Goal: Information Seeking & Learning: Check status

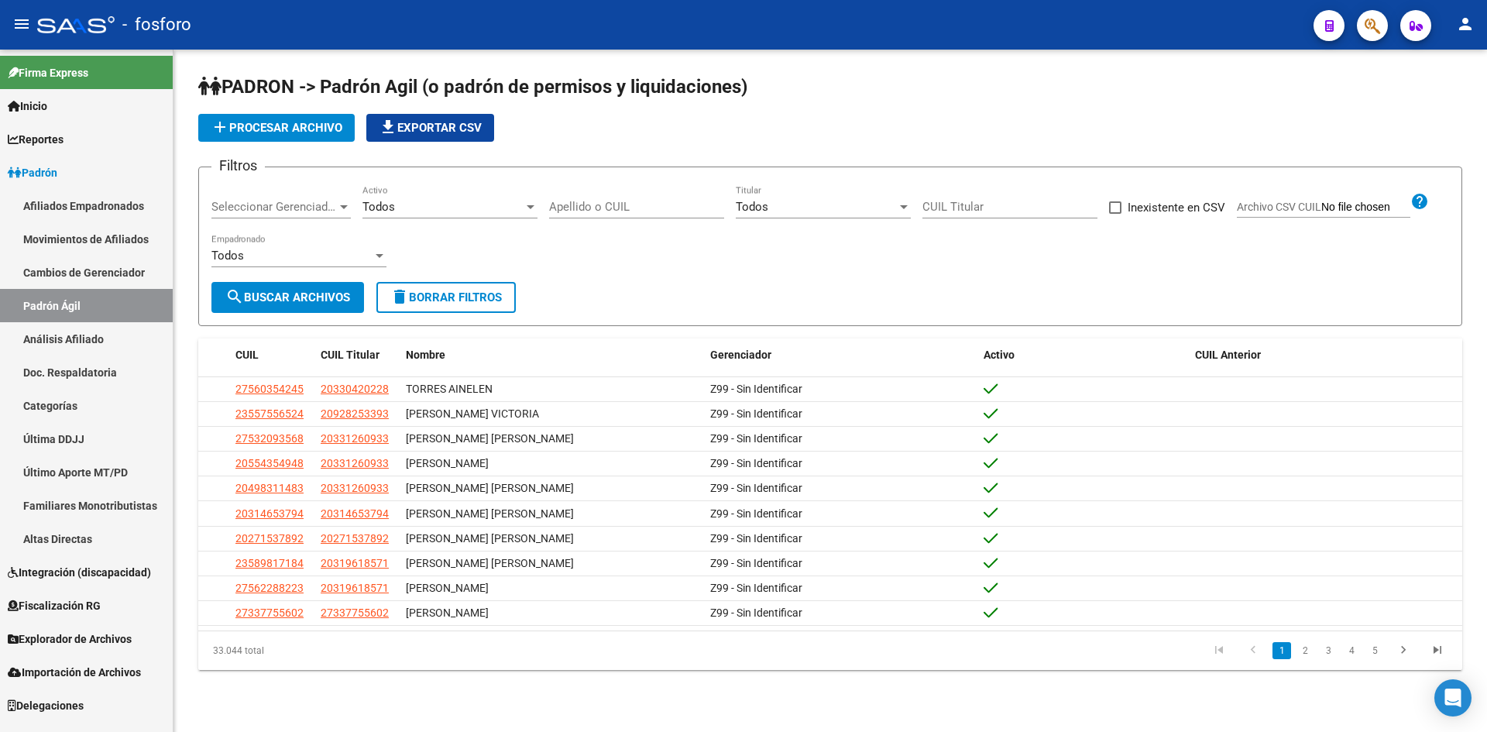
drag, startPoint x: 637, startPoint y: 214, endPoint x: 638, endPoint y: 203, distance: 10.9
click at [637, 213] on div "Apellido o CUIL" at bounding box center [636, 201] width 175 height 33
paste input "27153789"
type input "20271537892"
drag, startPoint x: 263, startPoint y: 298, endPoint x: 280, endPoint y: 292, distance: 18.9
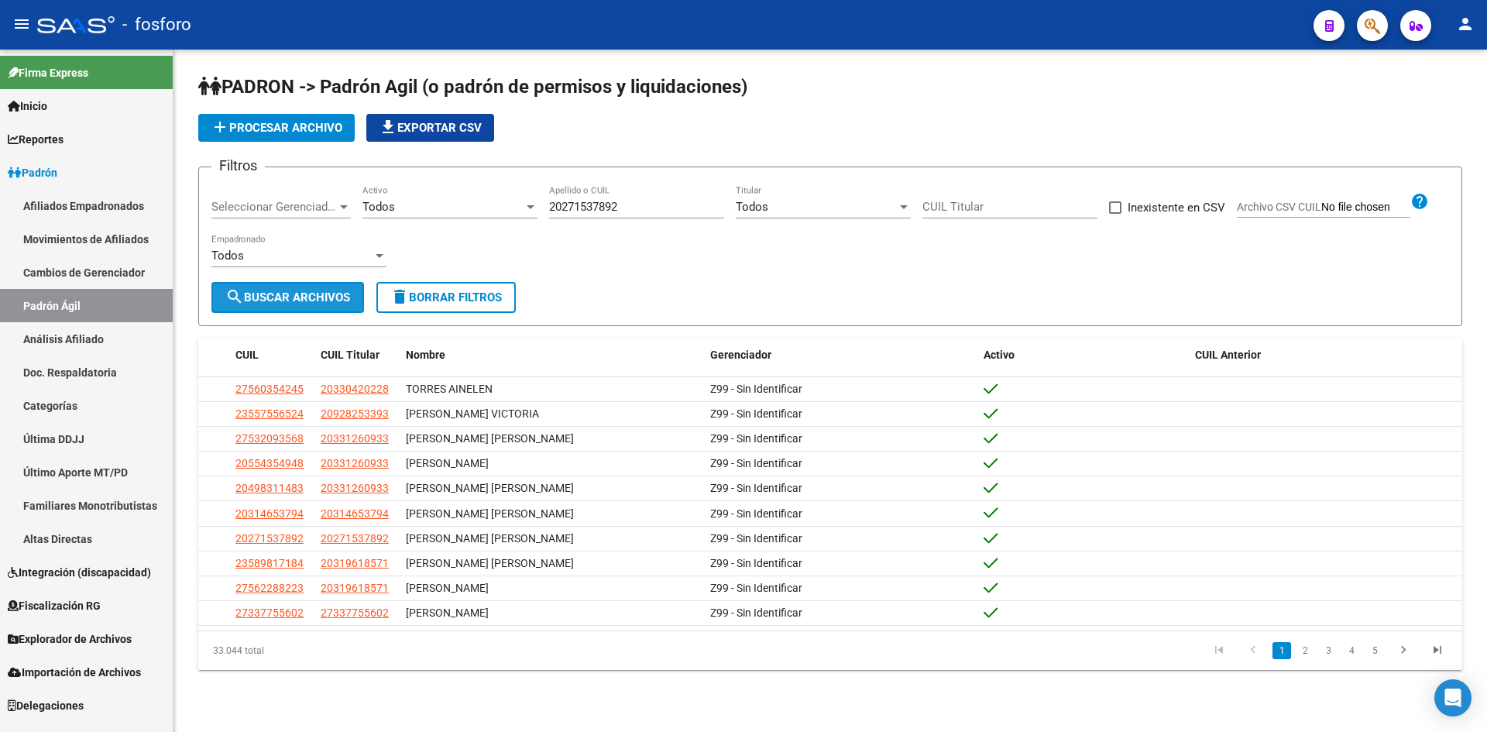
click at [263, 298] on span "search Buscar Archivos" at bounding box center [287, 298] width 125 height 14
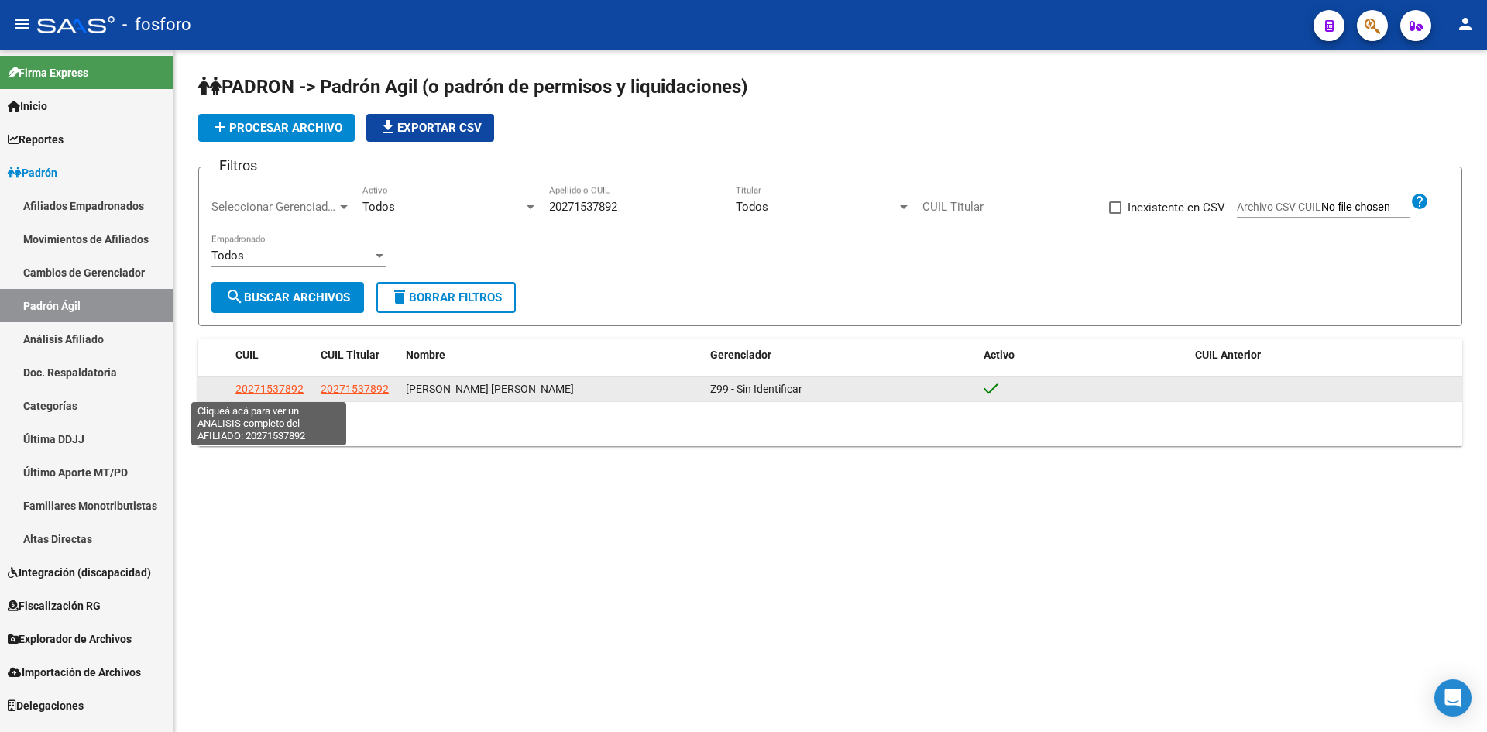
click at [267, 390] on span "20271537892" at bounding box center [270, 389] width 68 height 12
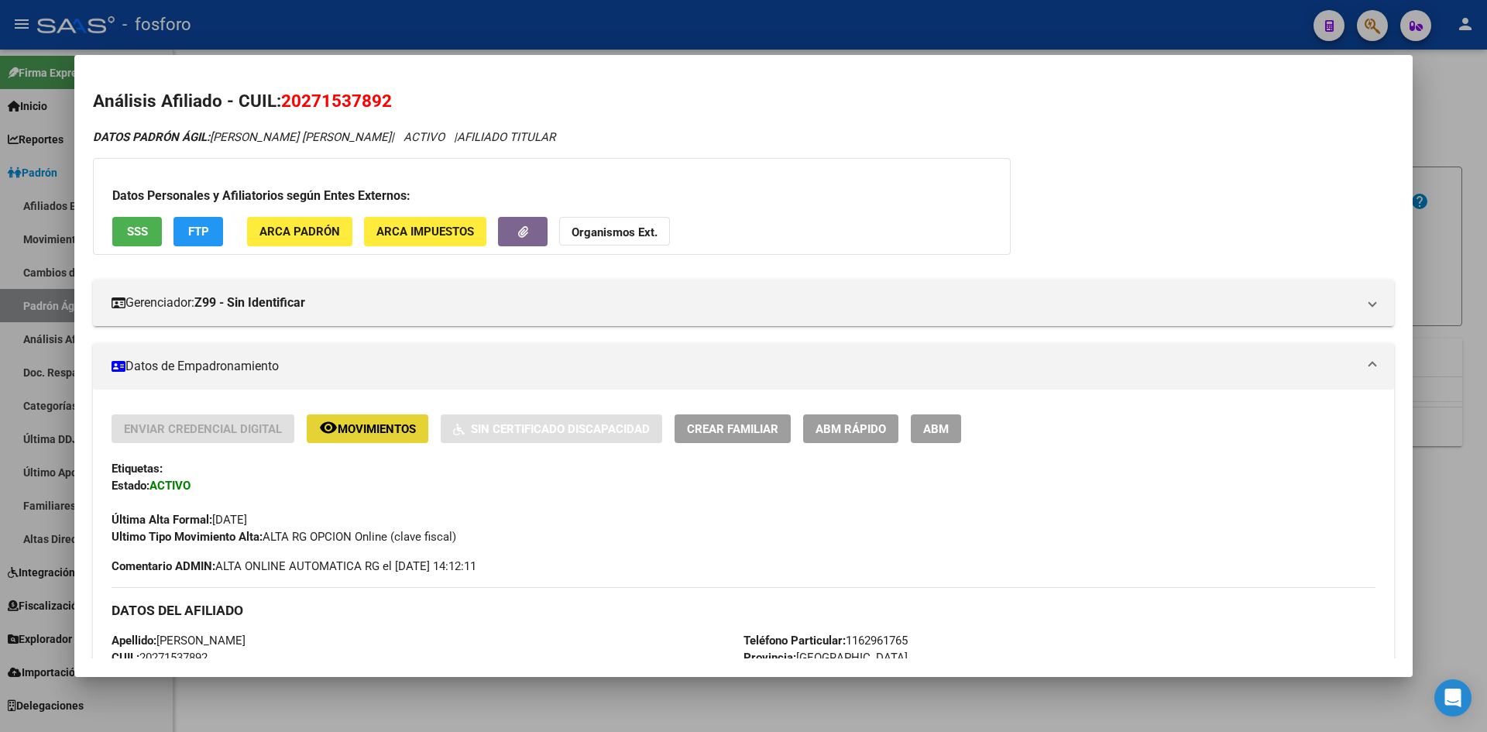
click at [349, 431] on span "Movimientos" at bounding box center [377, 429] width 78 height 14
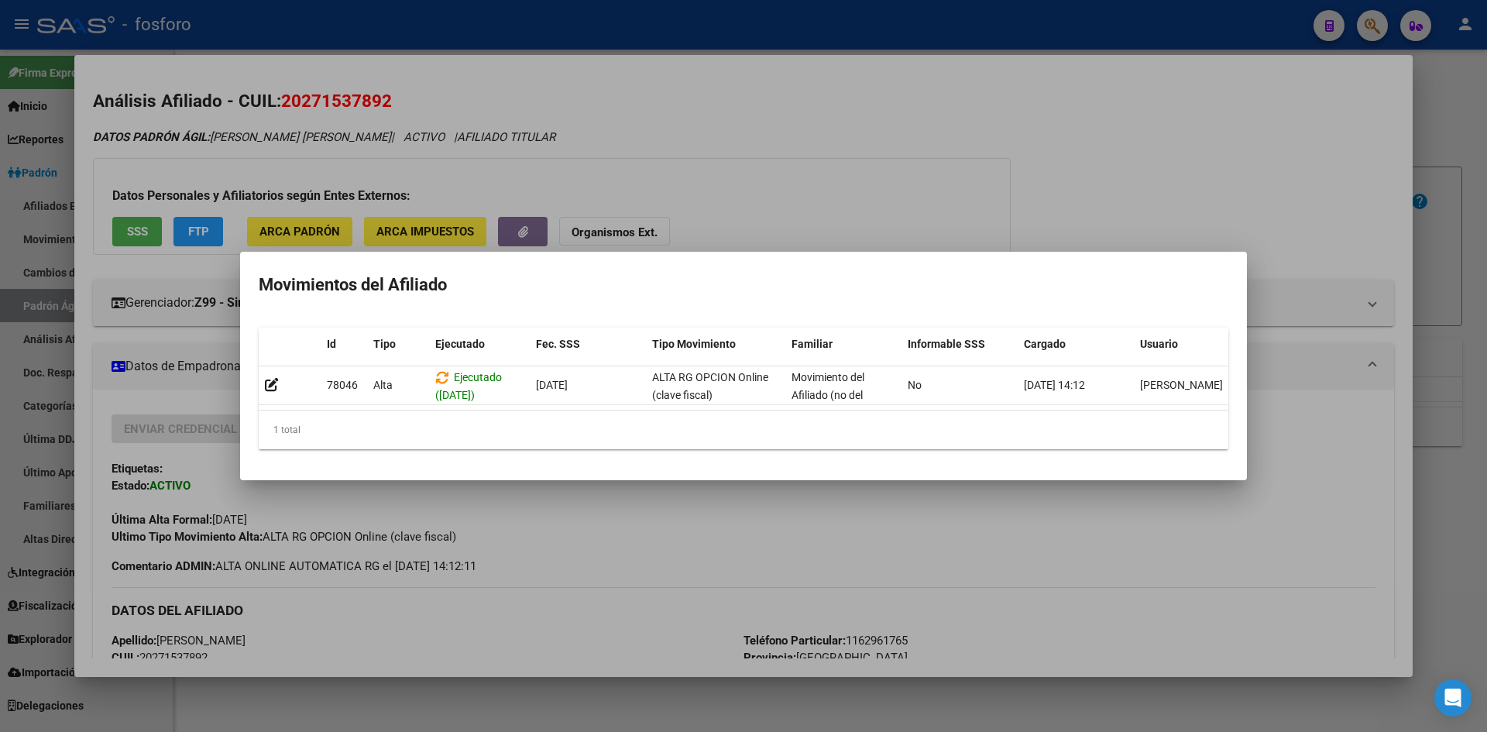
click at [693, 706] on div at bounding box center [743, 366] width 1487 height 732
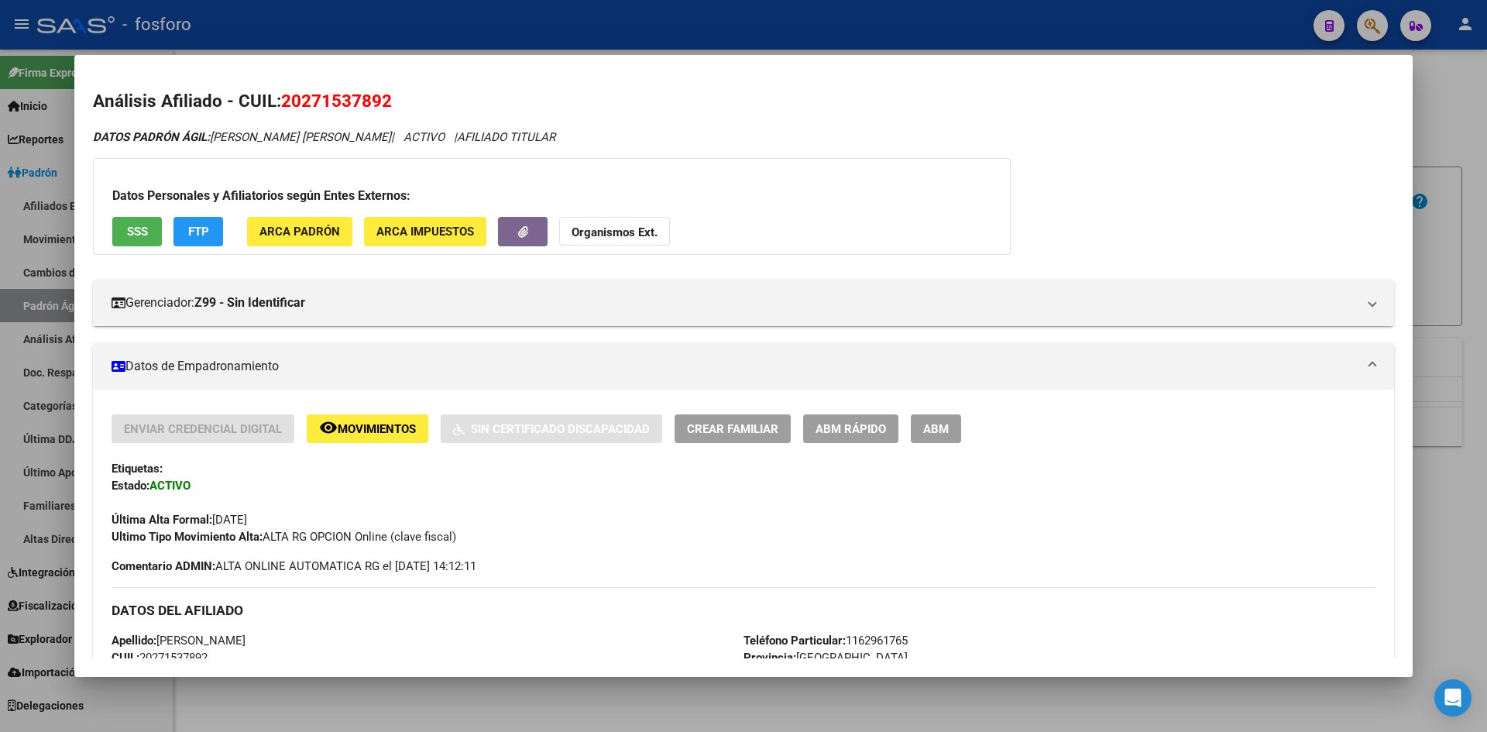
click at [366, 425] on span "Movimientos" at bounding box center [377, 429] width 78 height 14
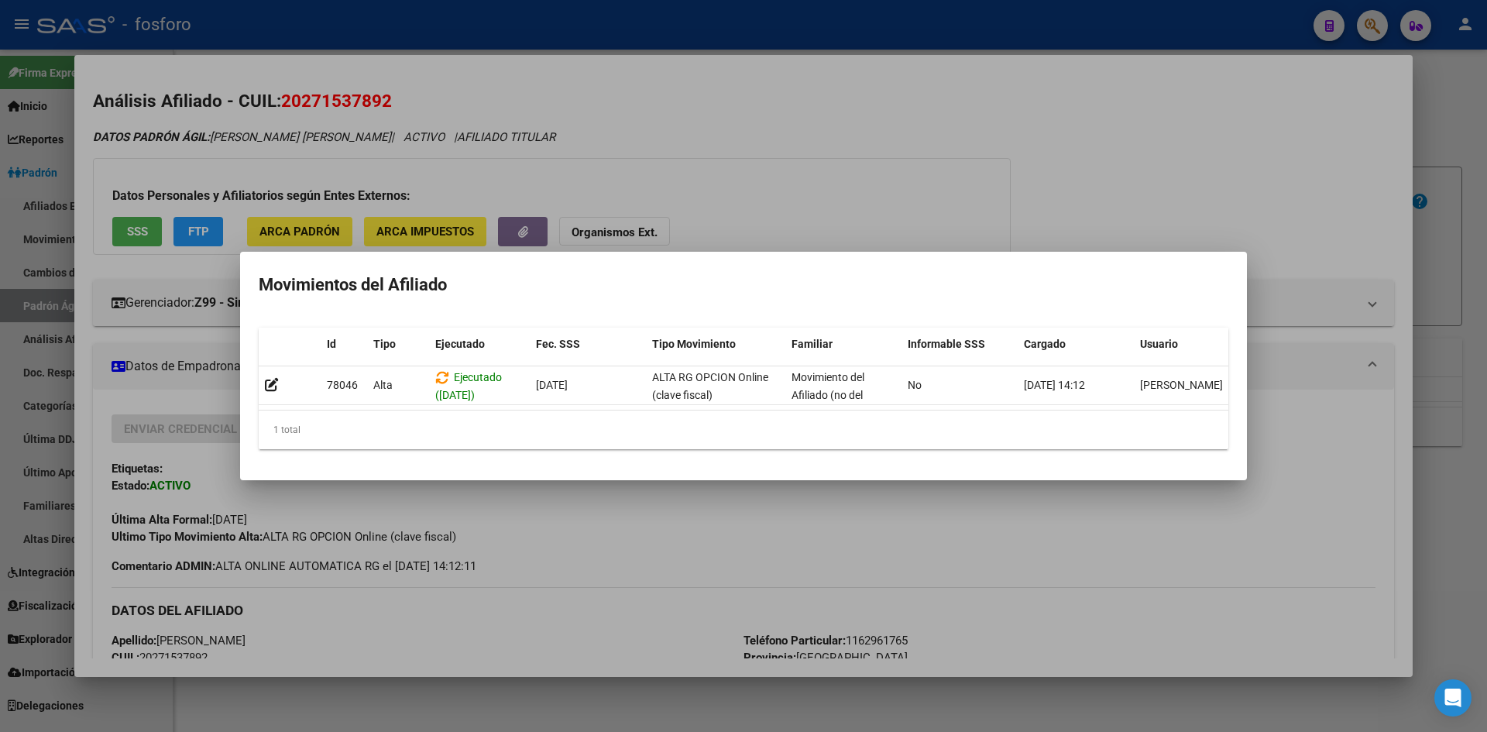
click at [720, 698] on div at bounding box center [743, 366] width 1487 height 732
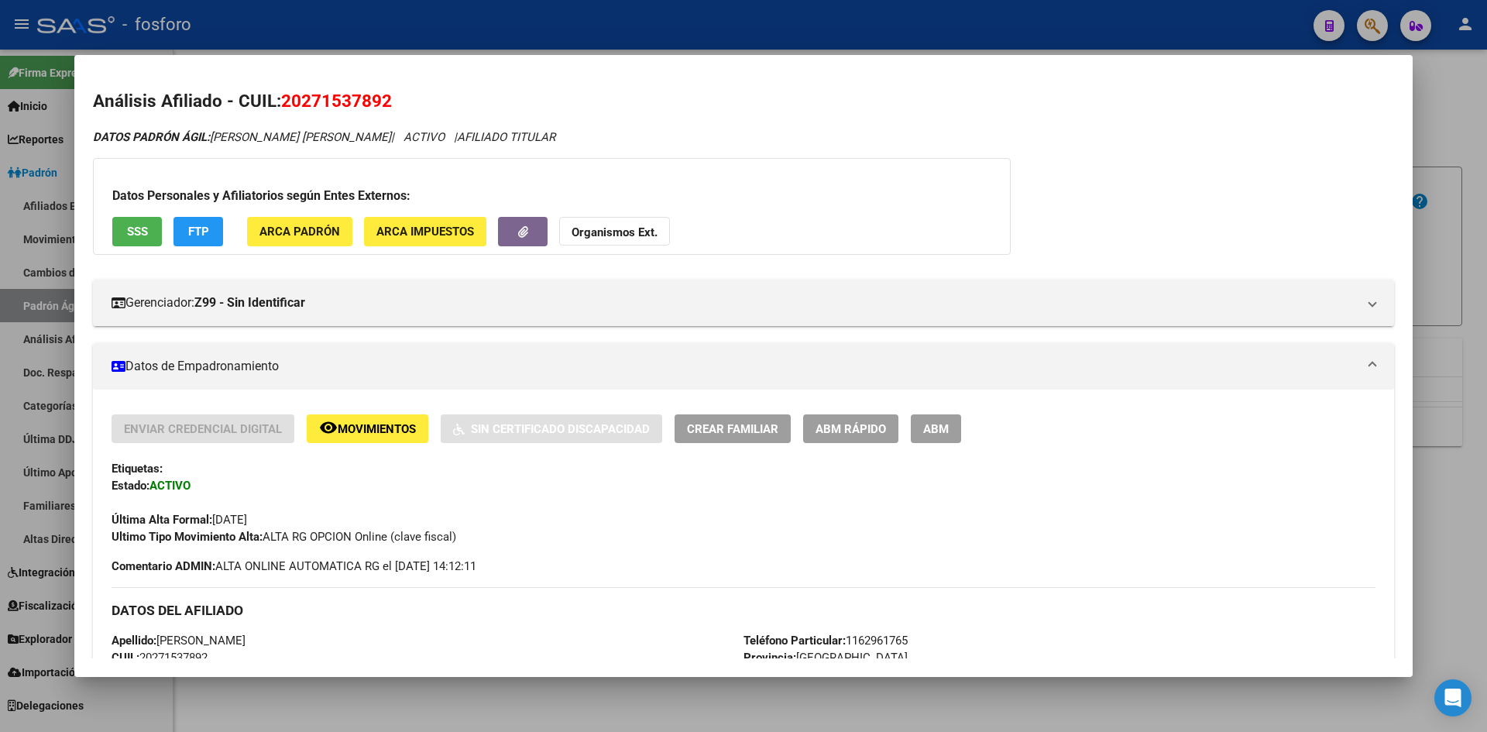
click at [727, 696] on div at bounding box center [743, 366] width 1487 height 732
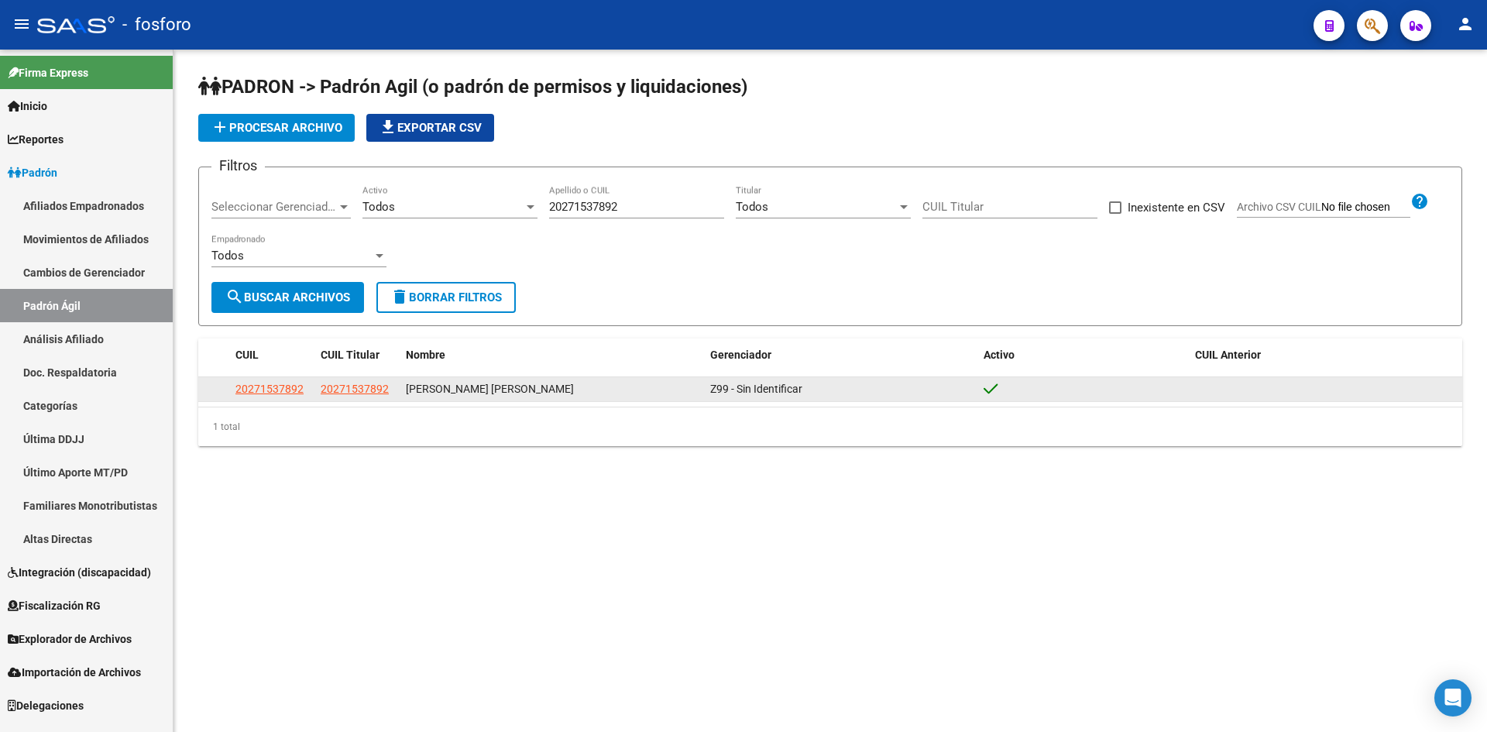
drag, startPoint x: 304, startPoint y: 387, endPoint x: 231, endPoint y: 390, distance: 73.6
click at [231, 390] on datatable-body-cell "20271537892" at bounding box center [271, 389] width 85 height 24
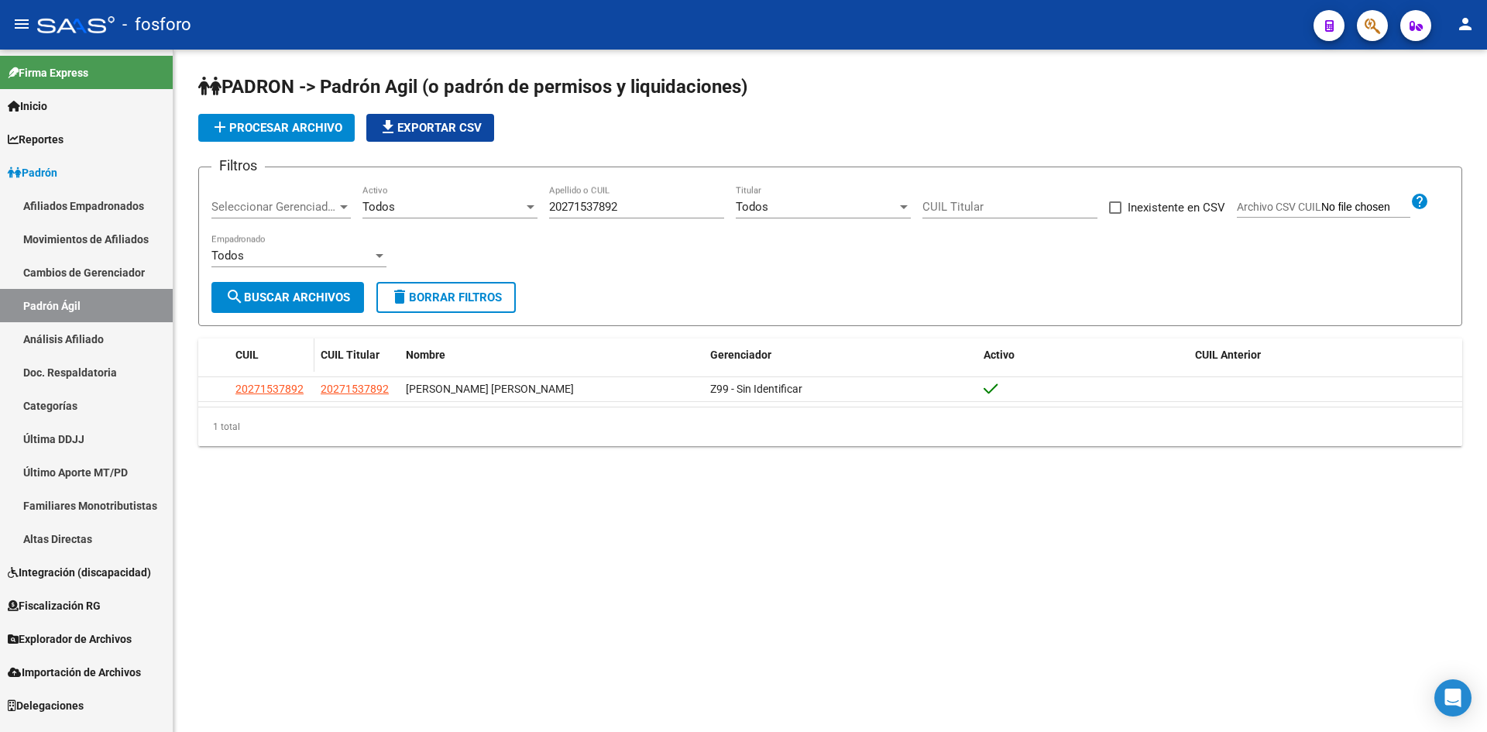
copy span "20271537892"
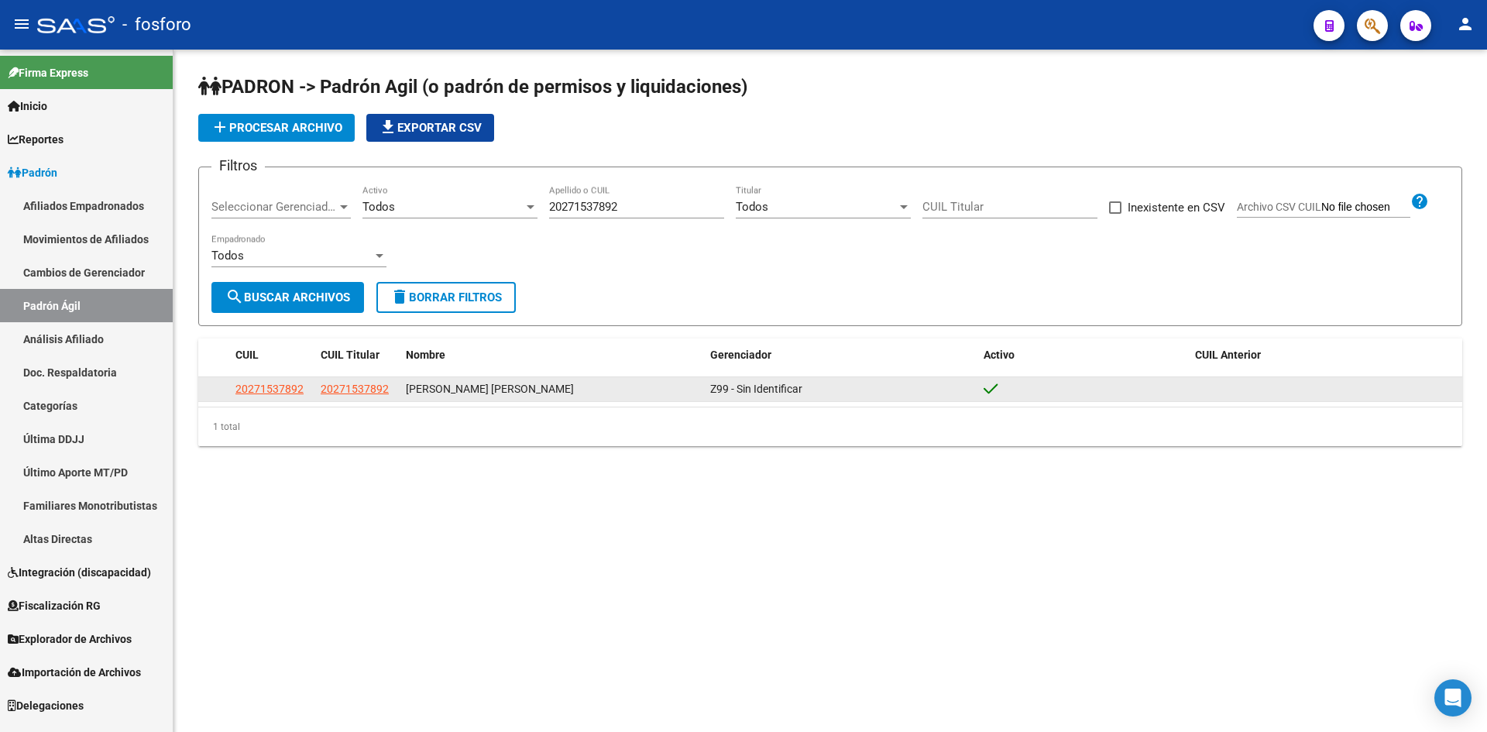
click at [286, 380] on datatable-body-cell "20271537892" at bounding box center [271, 389] width 85 height 24
click at [271, 394] on span "20271537892" at bounding box center [270, 389] width 68 height 12
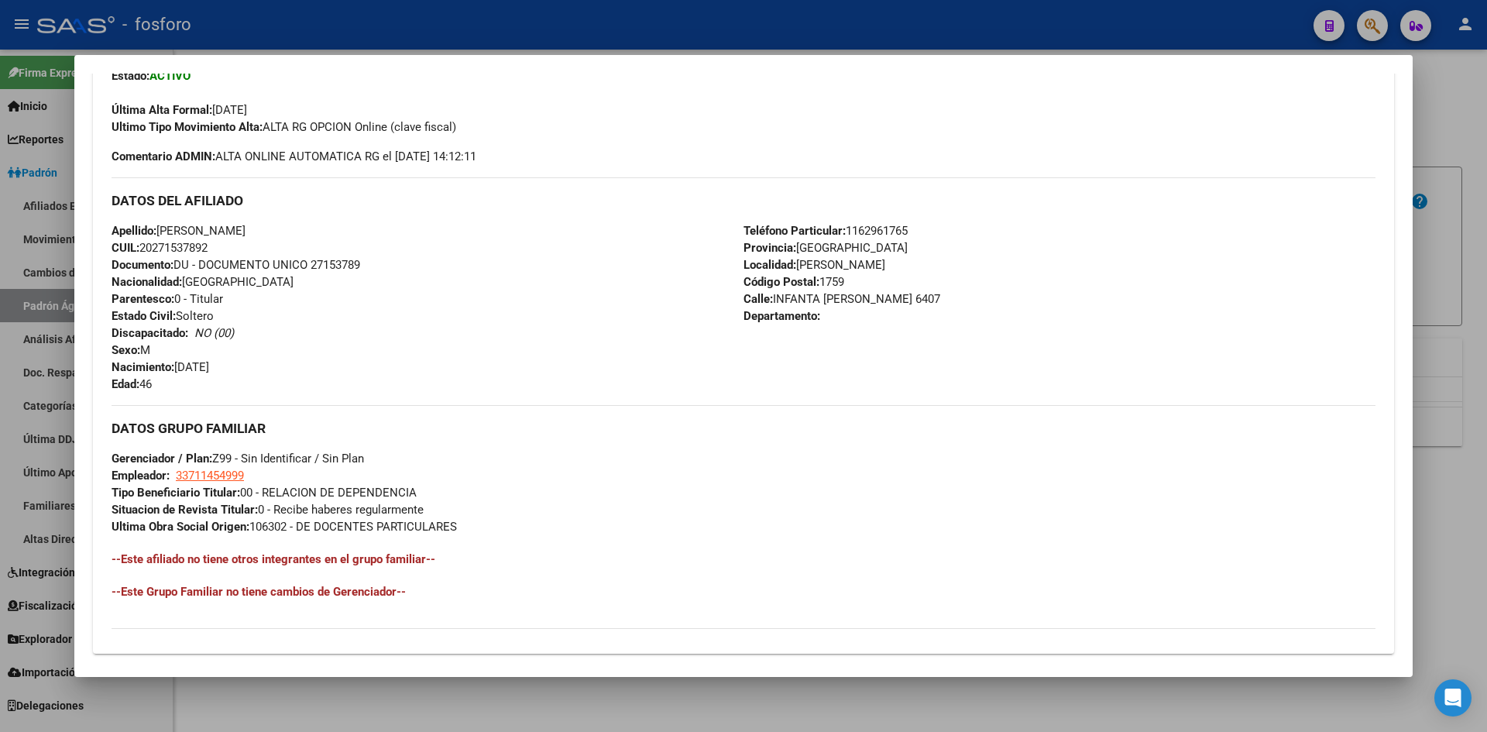
scroll to position [67, 0]
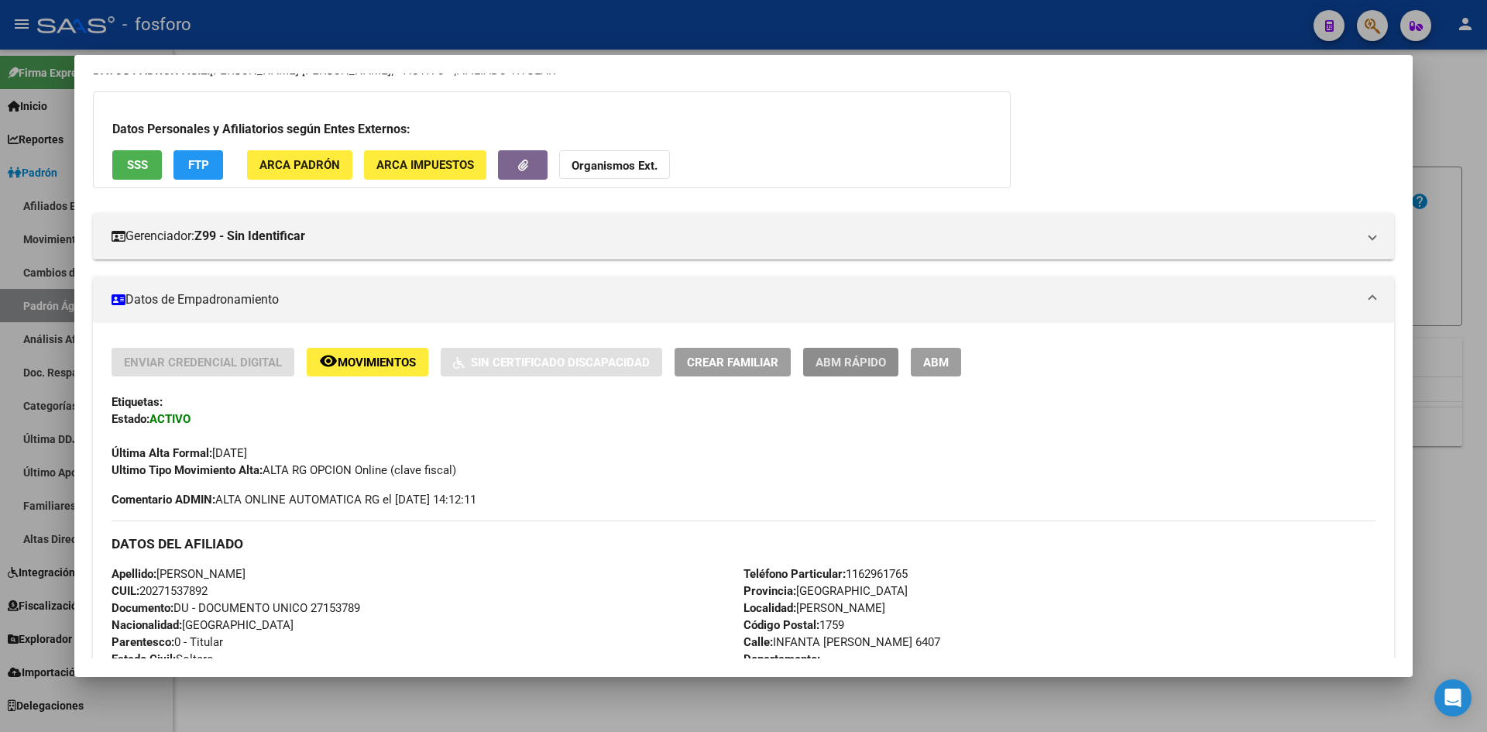
click at [809, 363] on span "ABM Rápido" at bounding box center [851, 363] width 70 height 14
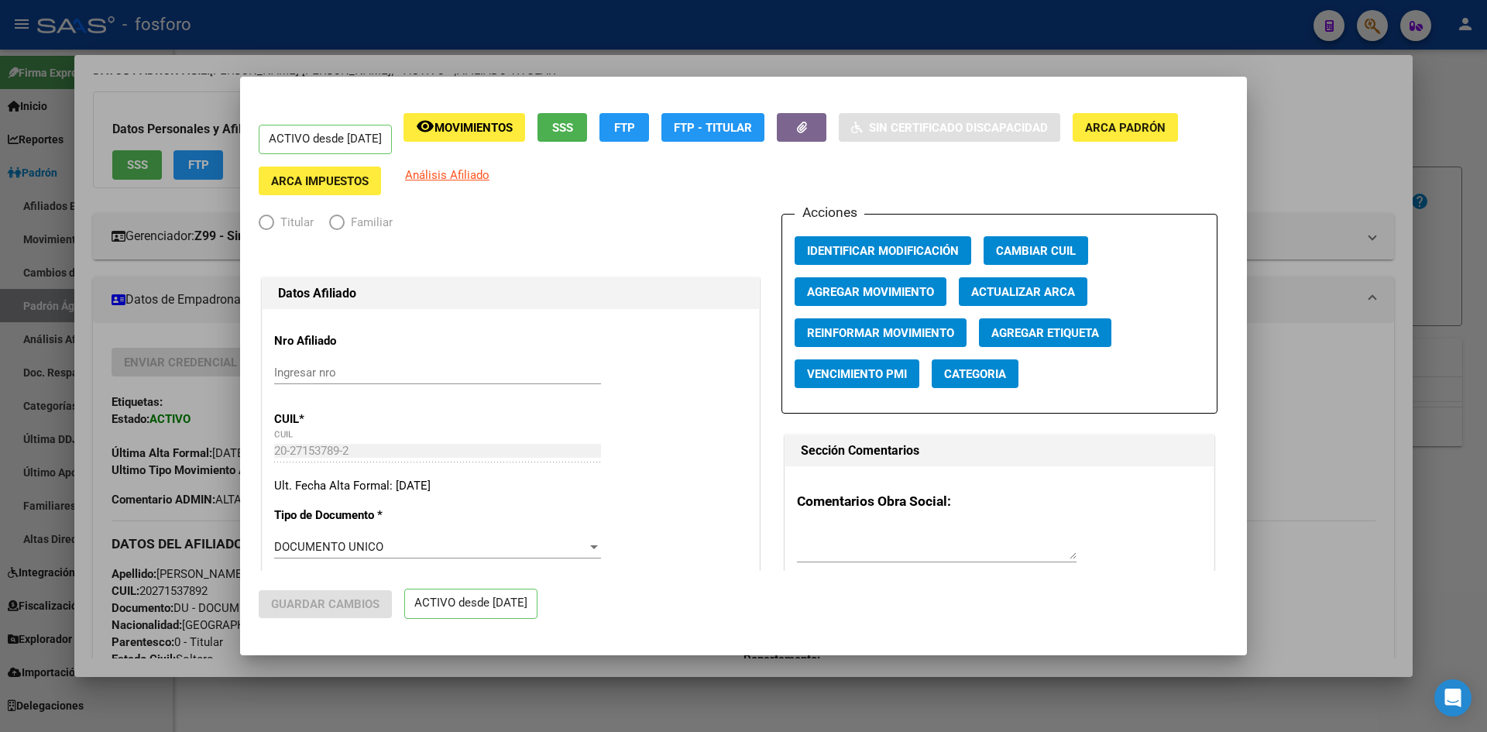
radio input "true"
type input "33-71145499-9"
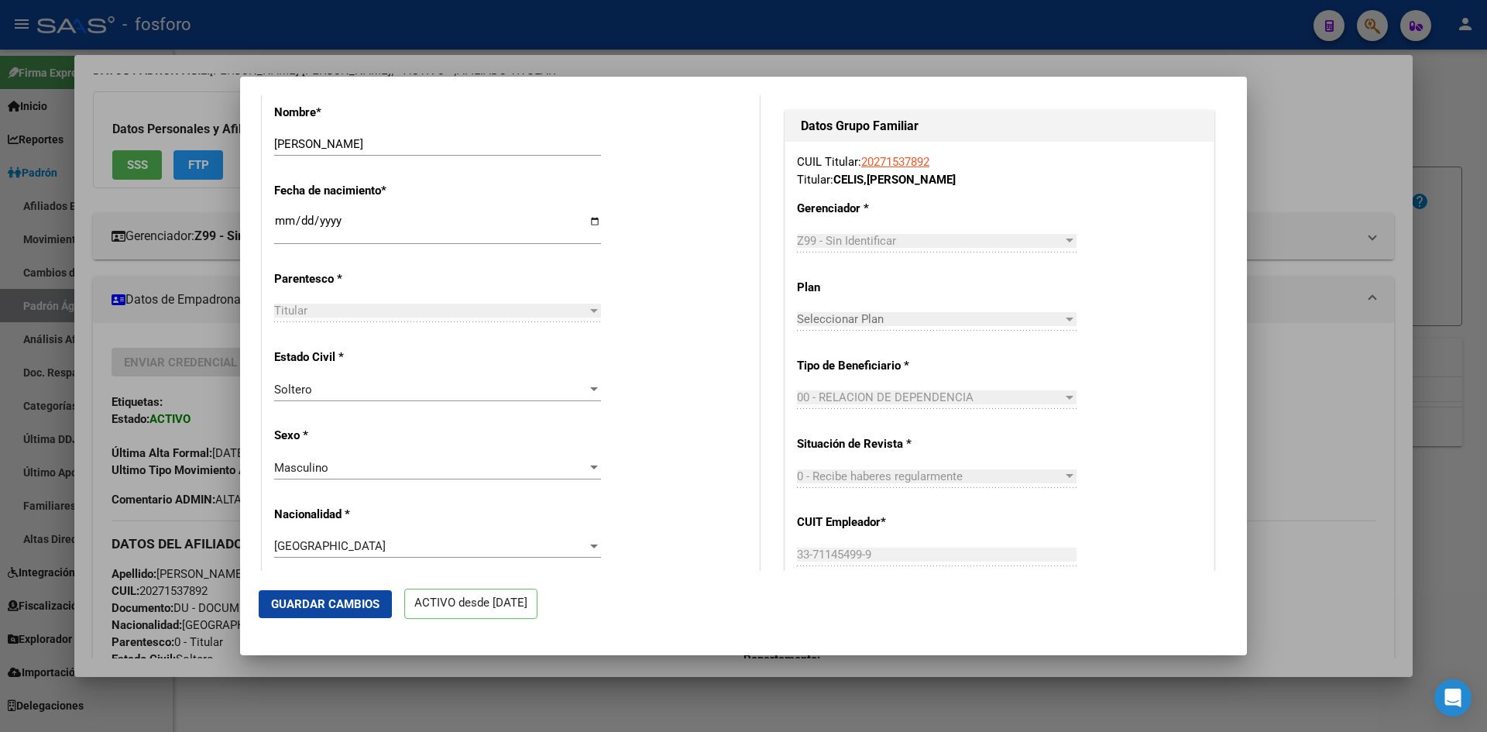
scroll to position [538, 0]
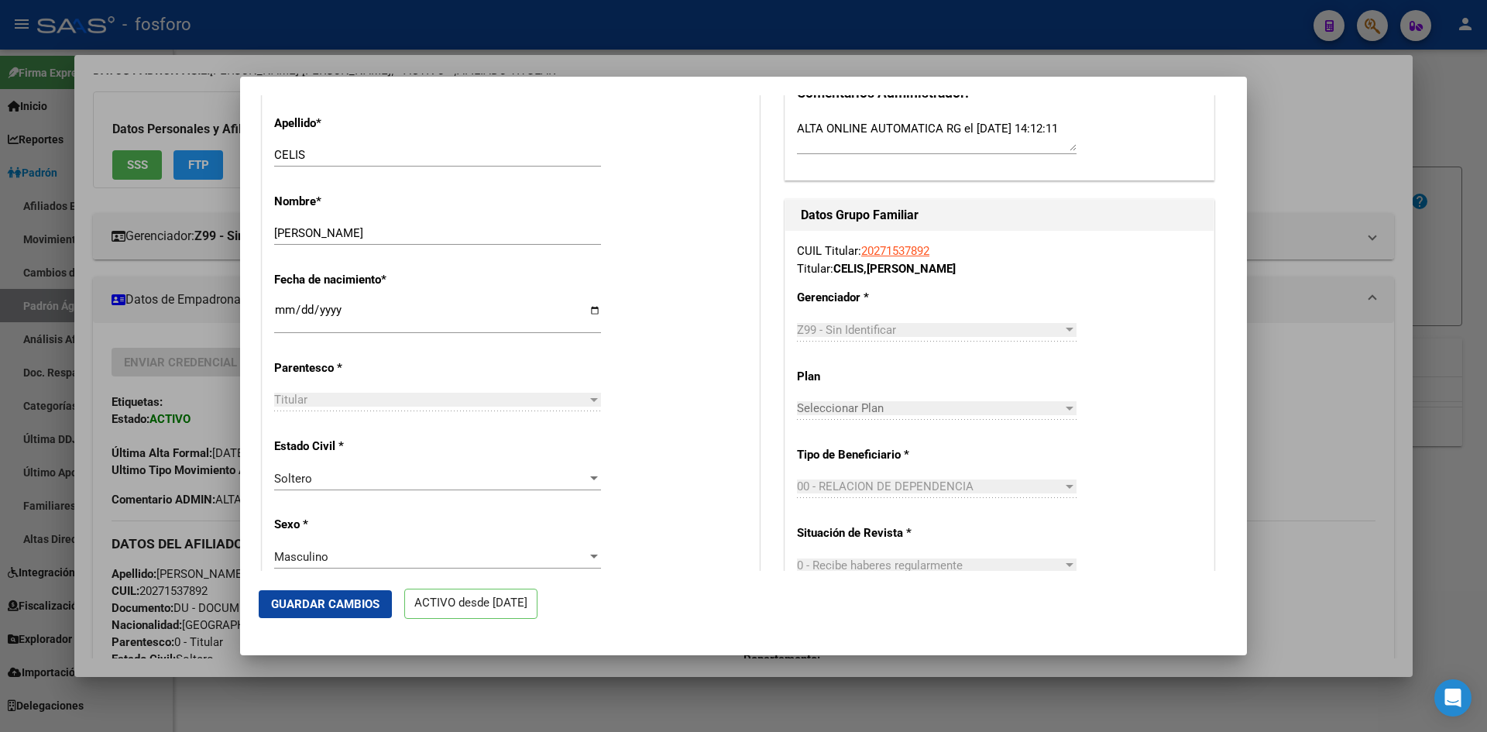
drag, startPoint x: 273, startPoint y: 318, endPoint x: 328, endPoint y: 318, distance: 54.2
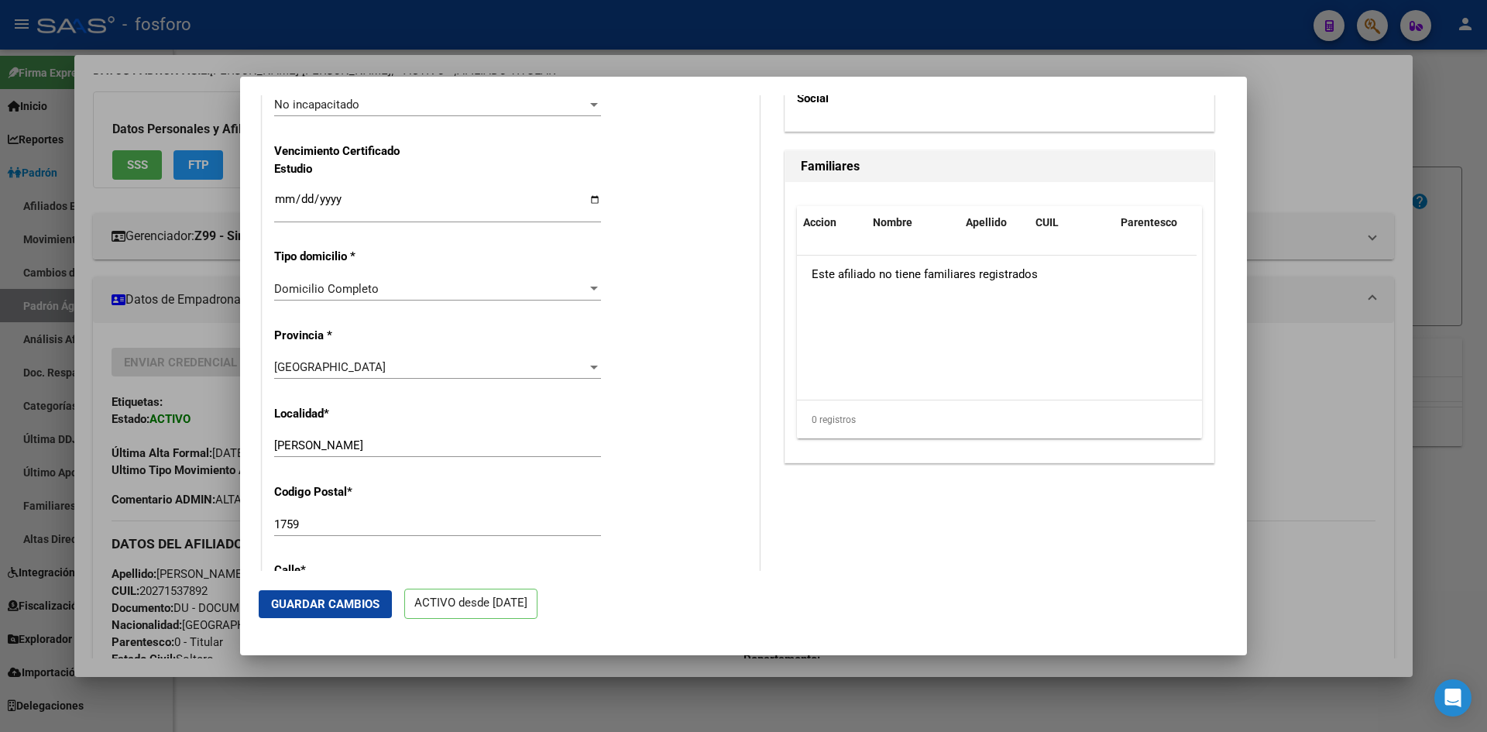
scroll to position [1157, 0]
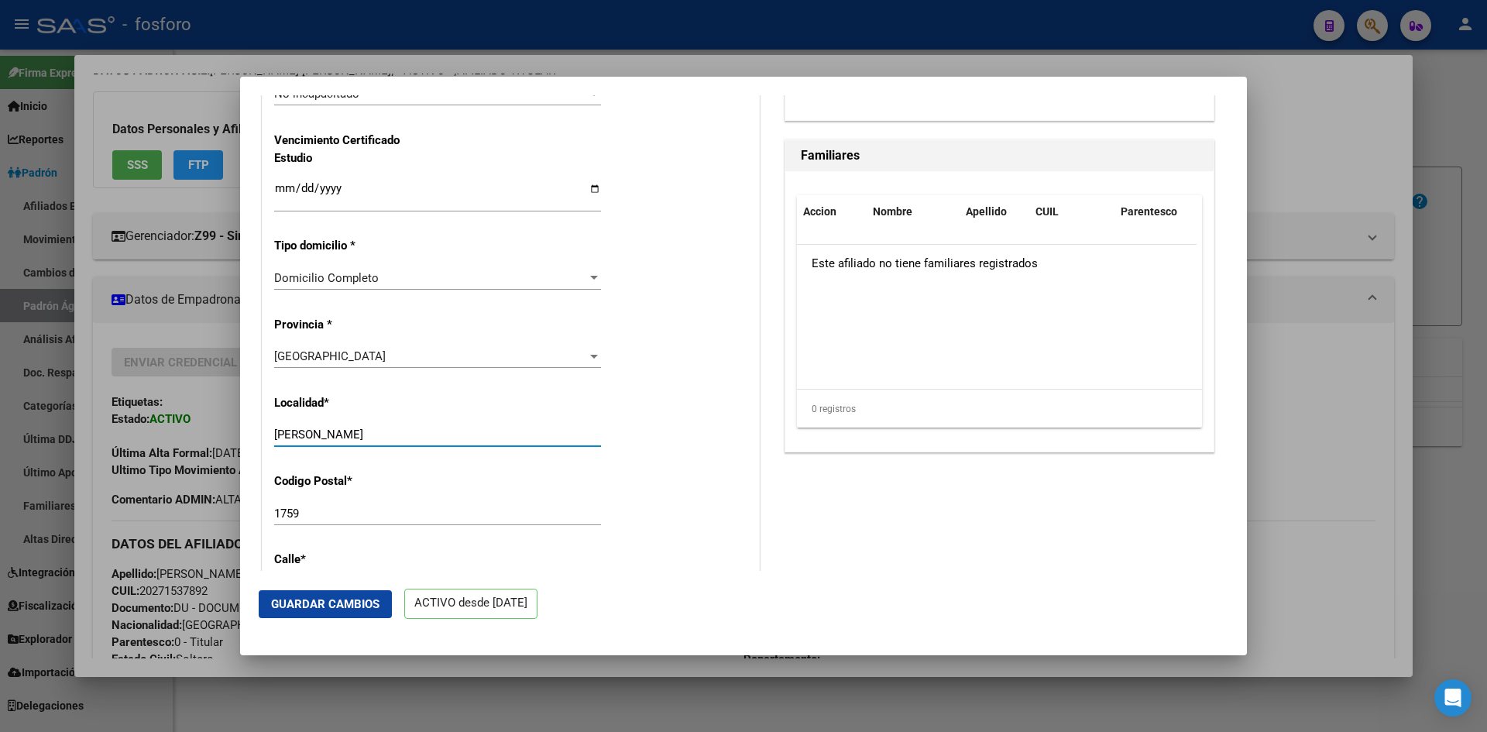
drag, startPoint x: 366, startPoint y: 446, endPoint x: 277, endPoint y: 452, distance: 89.3
click at [277, 442] on input "[PERSON_NAME]" at bounding box center [437, 435] width 327 height 14
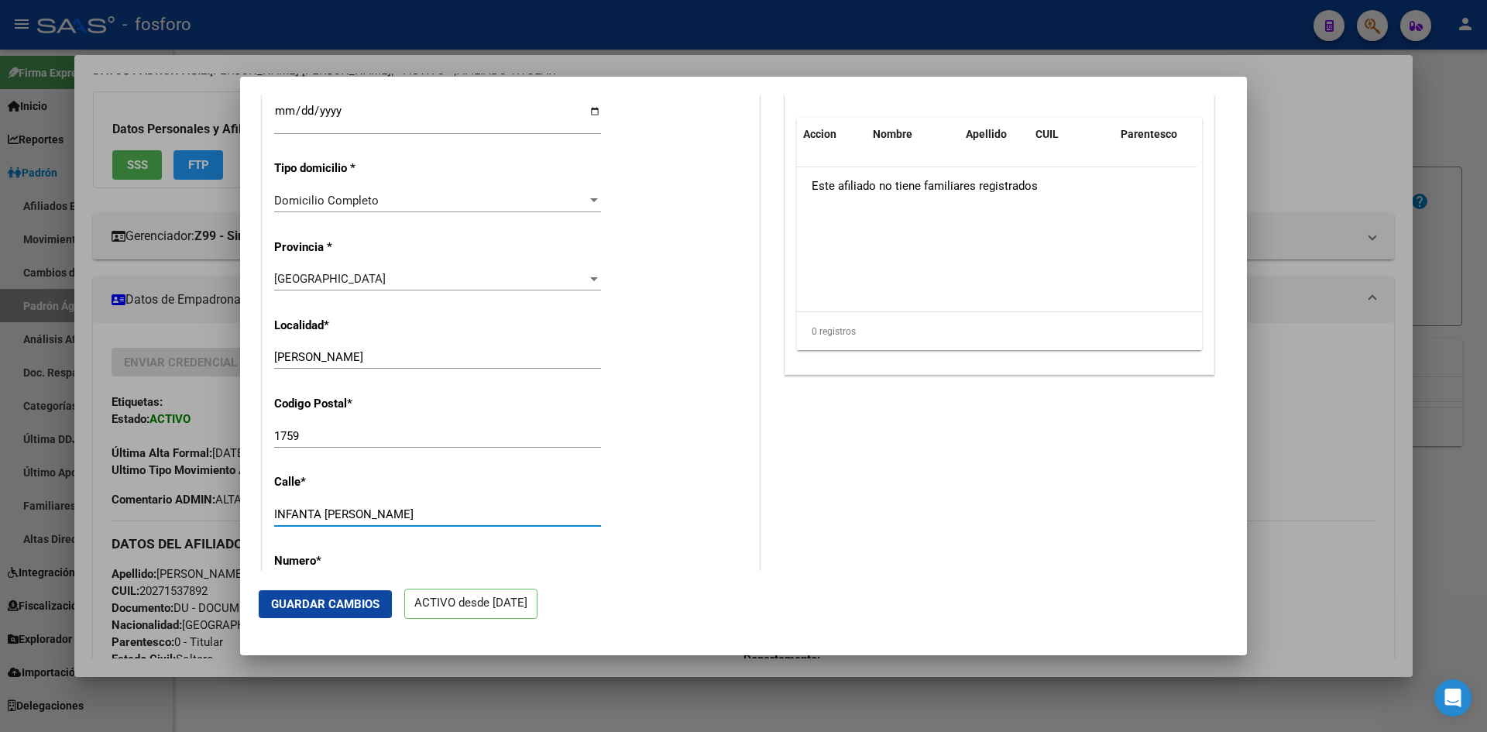
drag, startPoint x: 375, startPoint y: 524, endPoint x: 273, endPoint y: 536, distance: 102.1
click at [273, 536] on div "Nro Afiliado Ingresar nro CUIL * 20-27153789-2 CUIL ARCA Padrón Ult. Fecha Alta…" at bounding box center [511, 82] width 497 height 2038
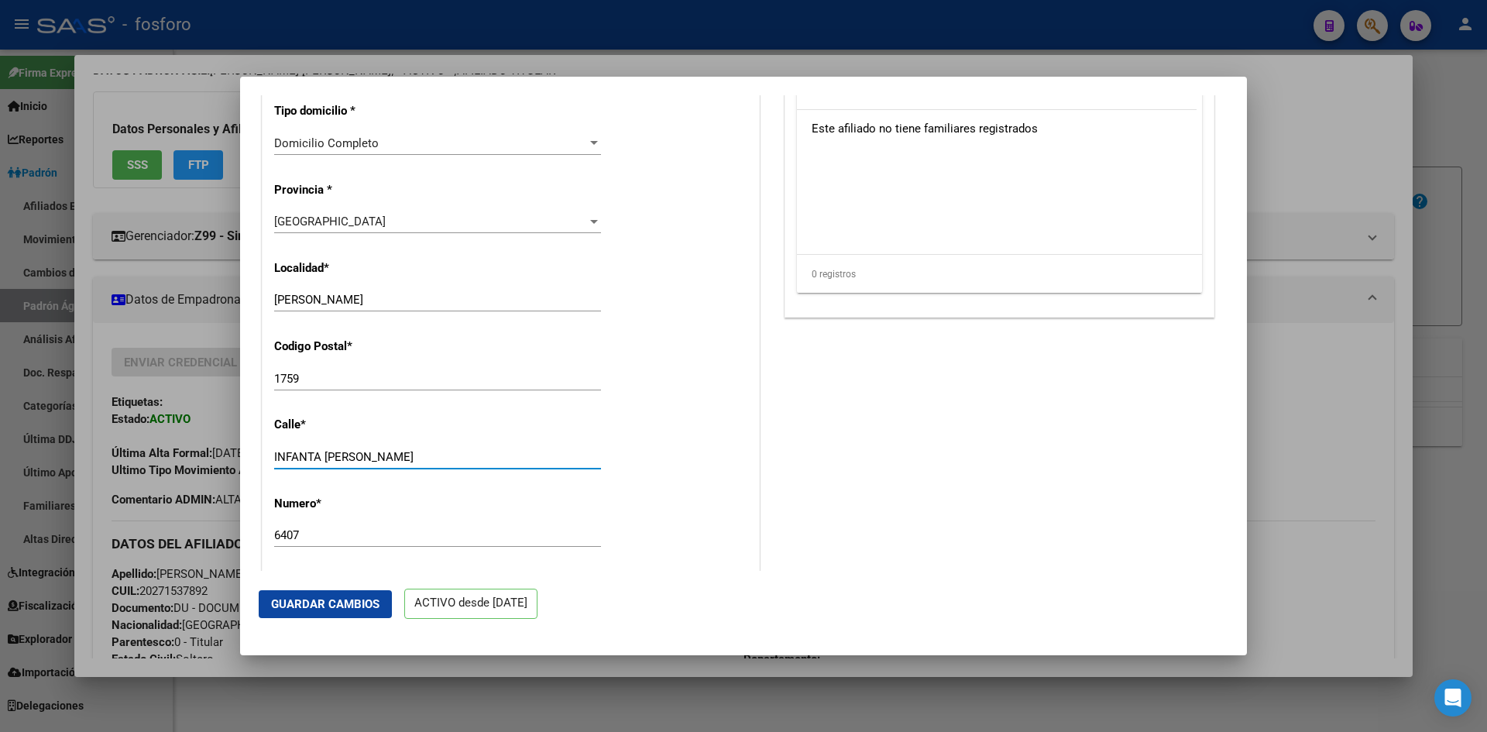
scroll to position [1390, 0]
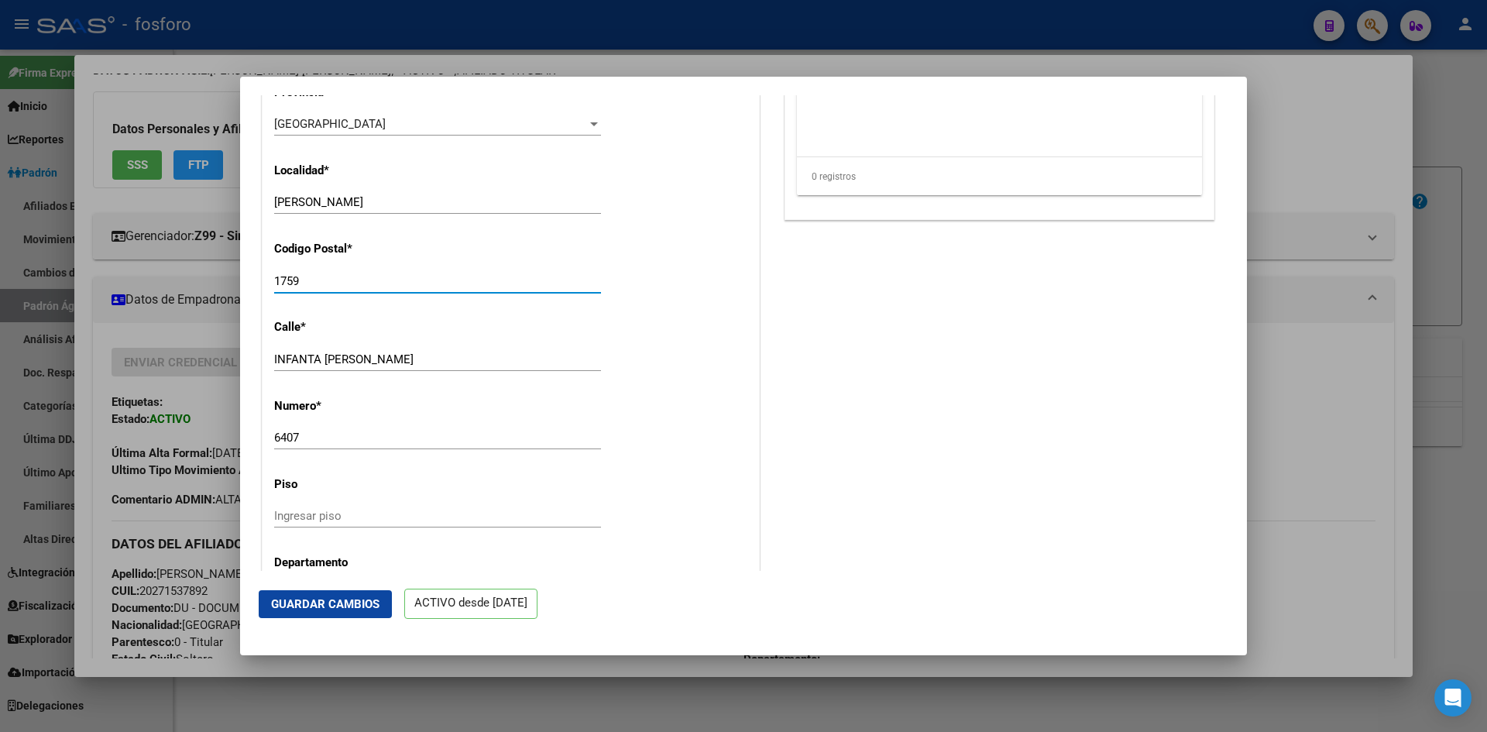
drag, startPoint x: 304, startPoint y: 288, endPoint x: 255, endPoint y: 298, distance: 50.6
click at [256, 298] on mat-dialog-content "ACTIVO desde [DATE] remove_red_eye Movimientos SSS FTP Sin Certificado Discapac…" at bounding box center [743, 333] width 1007 height 476
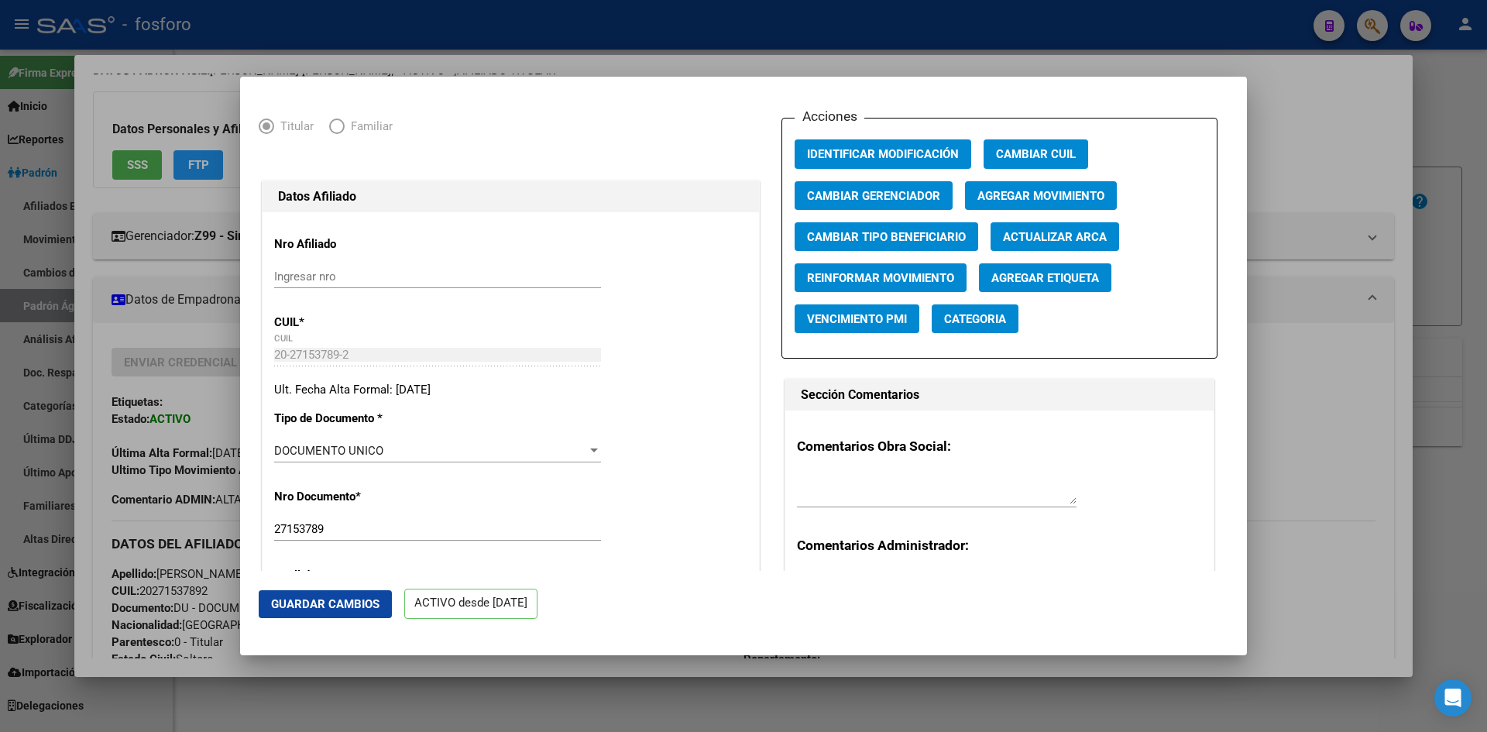
scroll to position [0, 0]
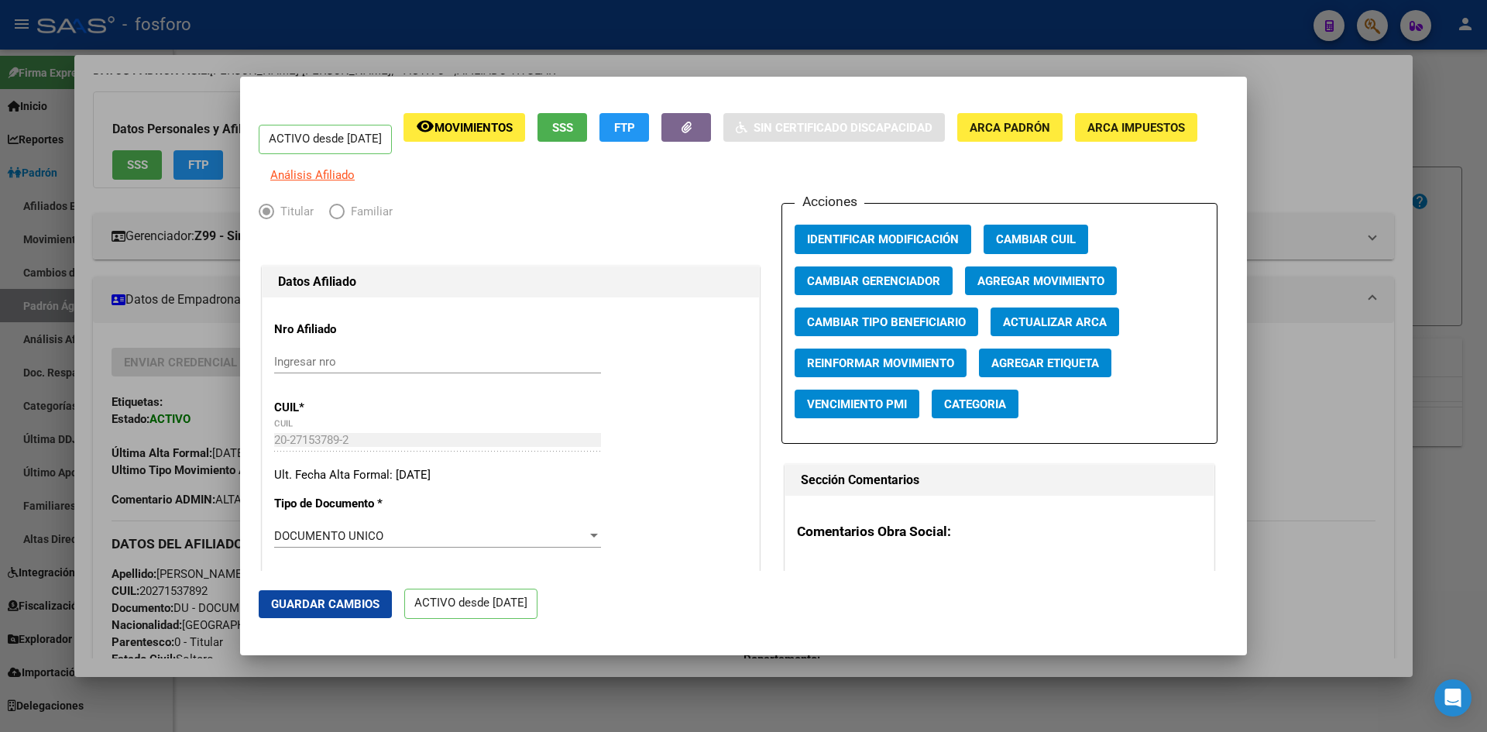
click at [809, 557] on div at bounding box center [743, 366] width 1487 height 732
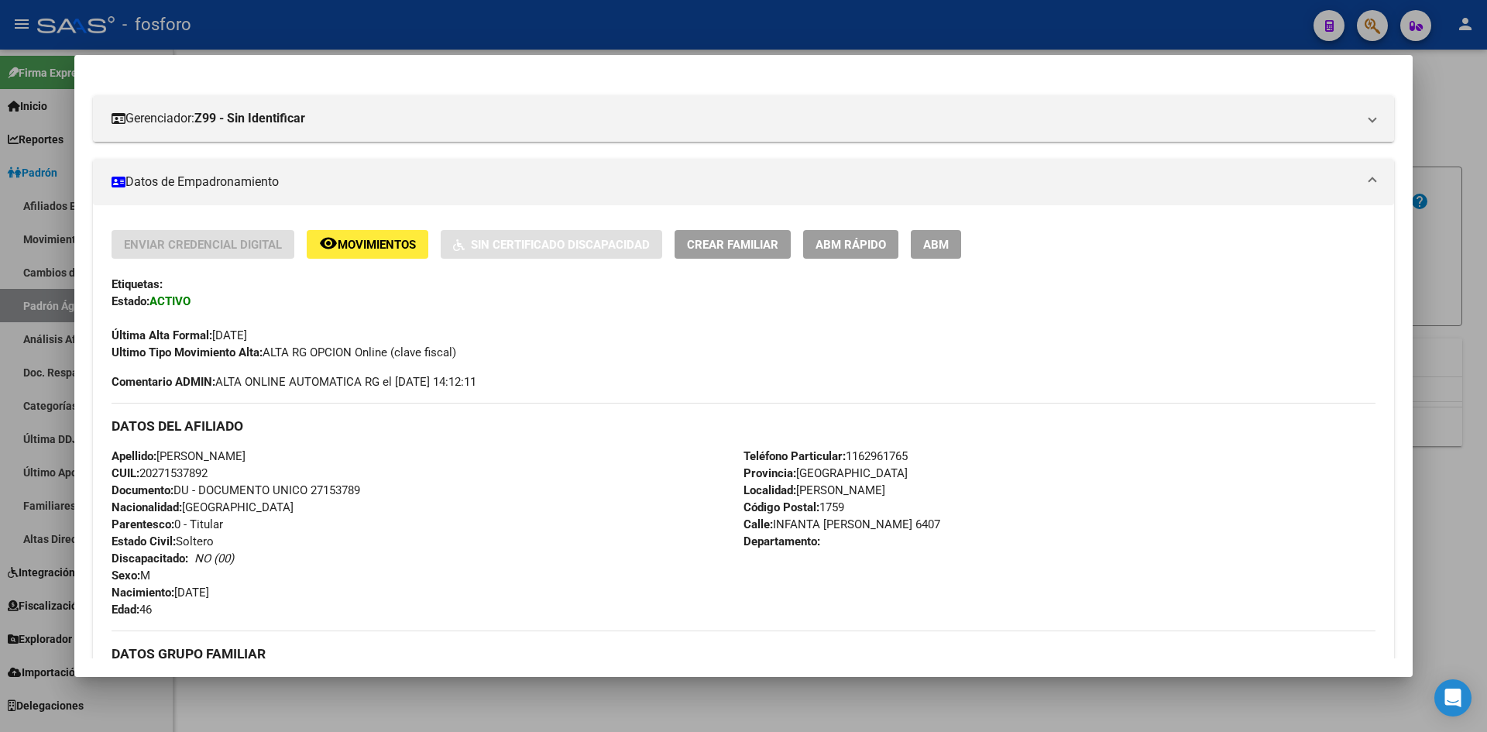
scroll to position [376, 0]
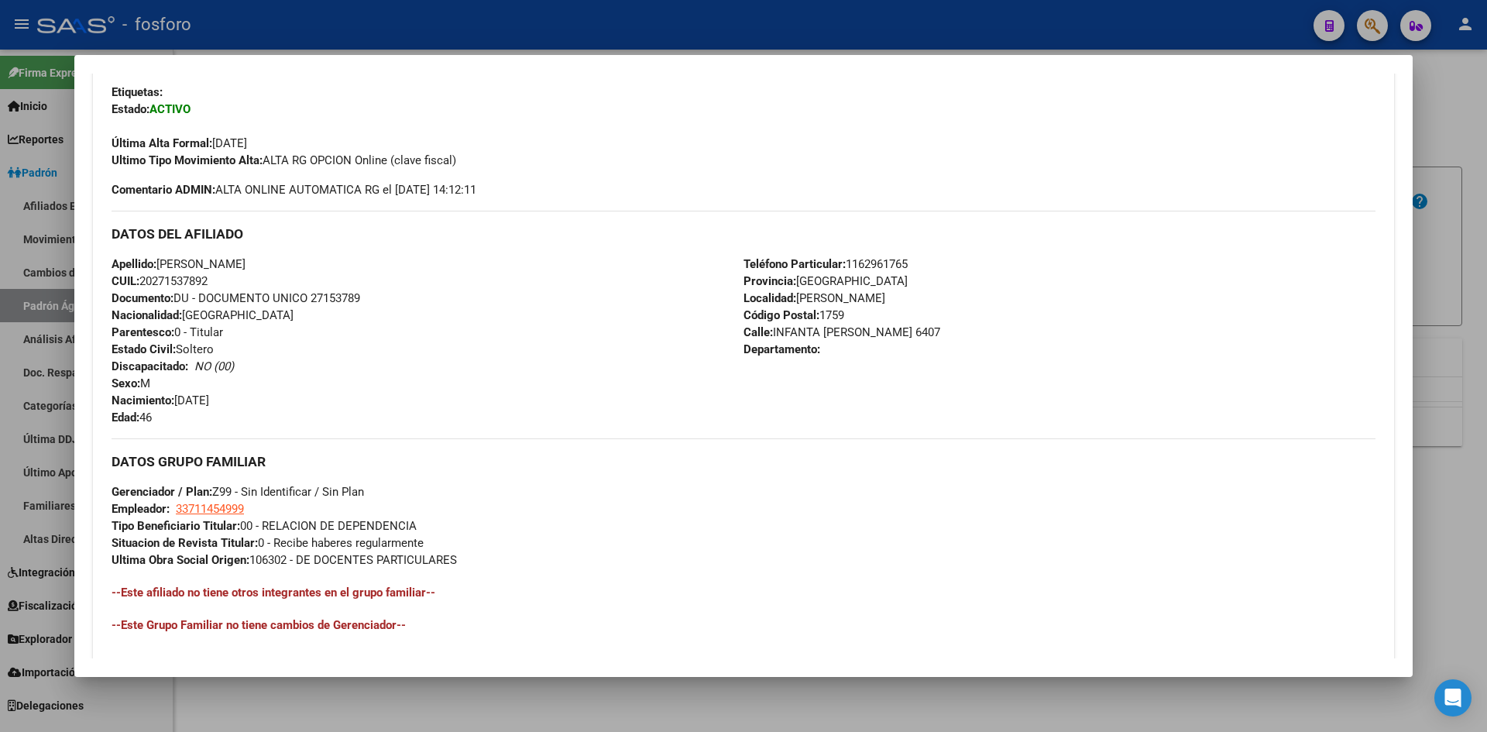
drag, startPoint x: 296, startPoint y: 555, endPoint x: 419, endPoint y: 556, distance: 123.2
click at [419, 556] on span "Ultima Obra Social Origen: 106302 - DE DOCENTES PARTICULARES" at bounding box center [285, 560] width 346 height 14
drag, startPoint x: 175, startPoint y: 507, endPoint x: 246, endPoint y: 510, distance: 70.5
click at [244, 510] on span "Empleador: 33711454999" at bounding box center [178, 509] width 132 height 14
copy span "33711454999"
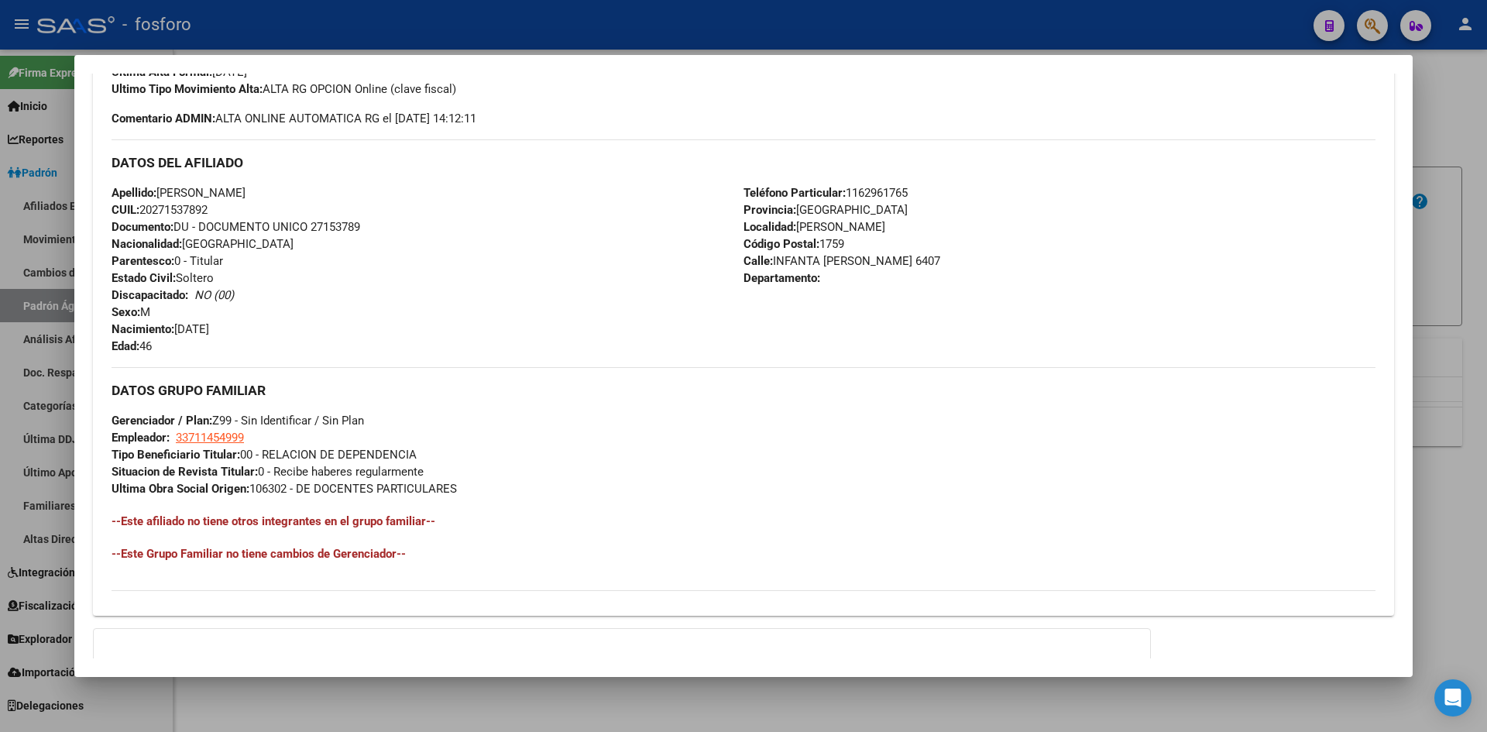
scroll to position [609, 0]
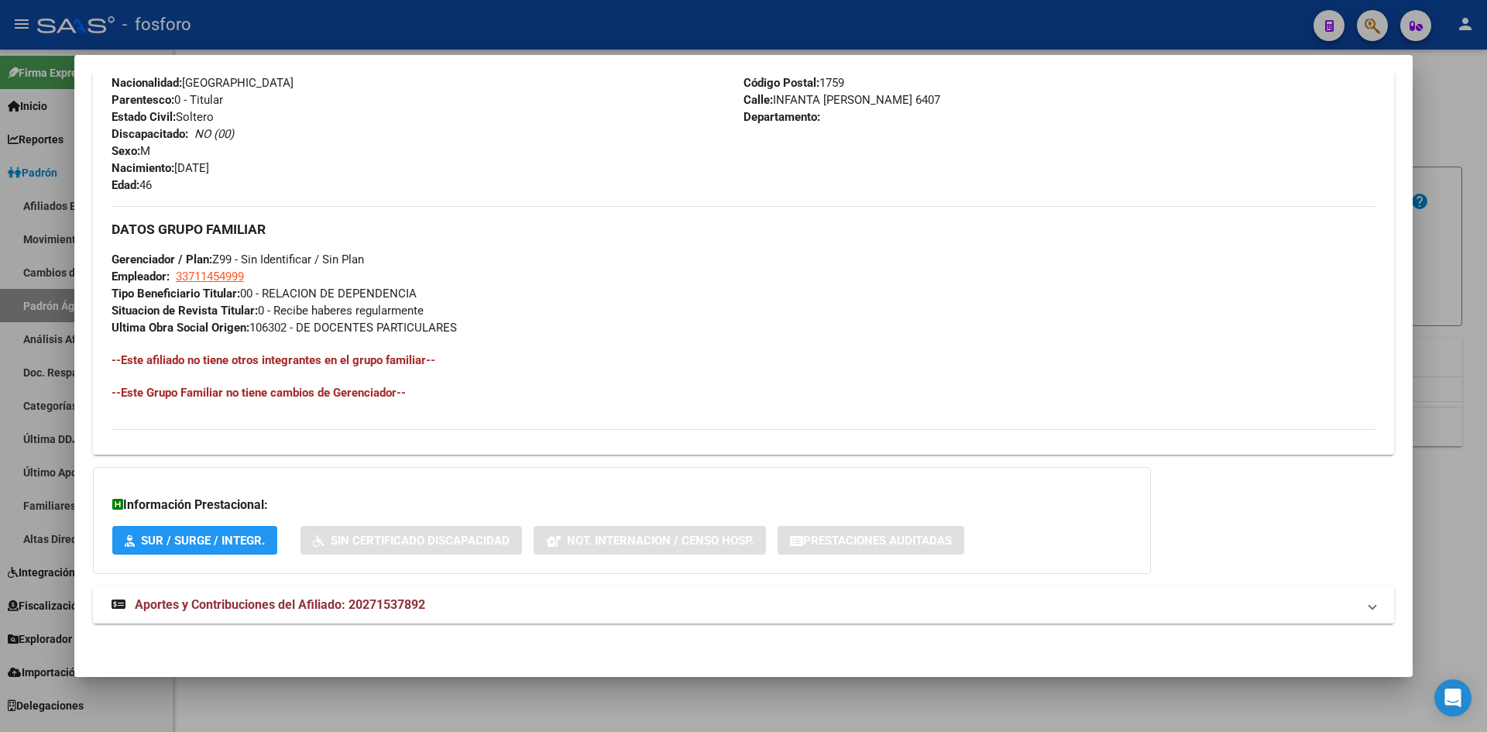
click at [196, 605] on span "Aportes y Contribuciones del Afiliado: 20271537892" at bounding box center [280, 604] width 291 height 15
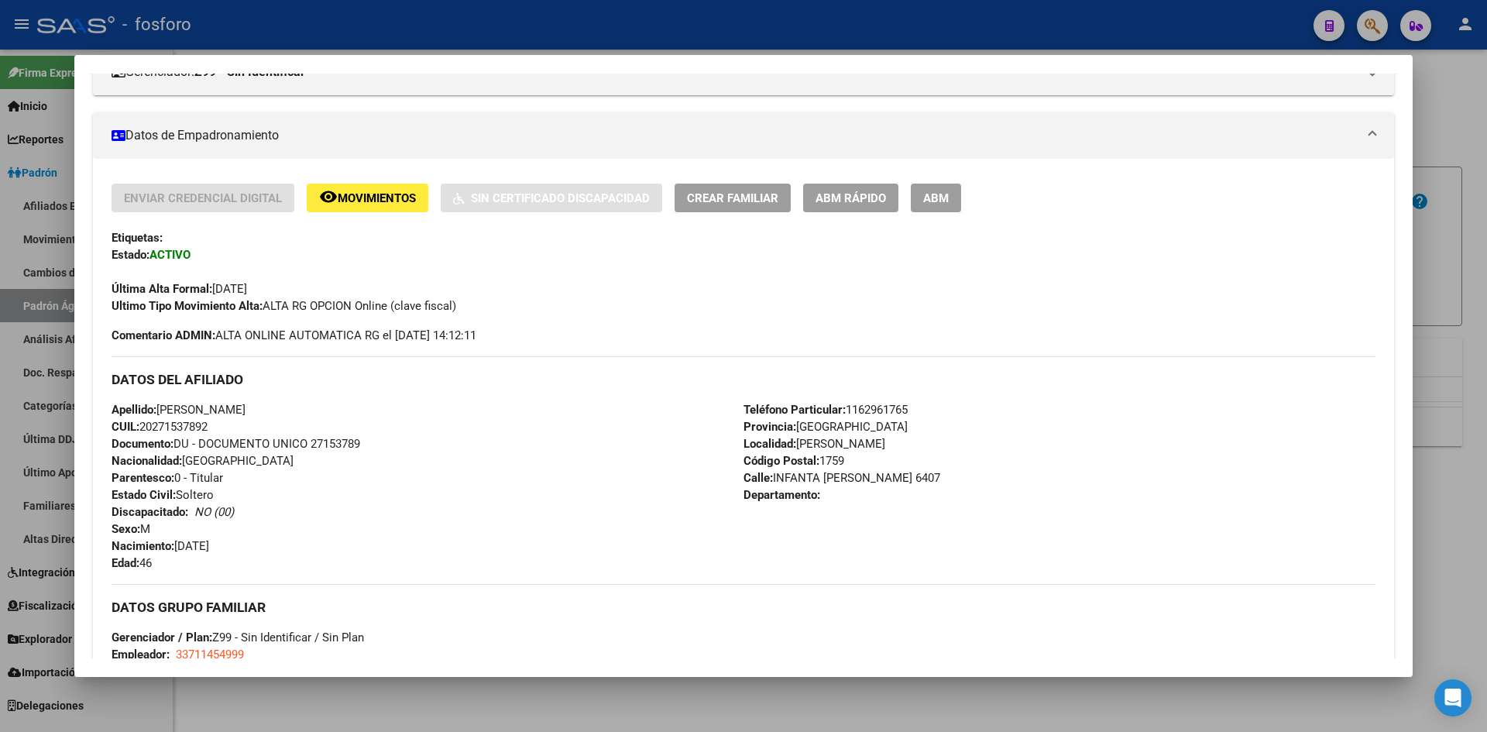
scroll to position [230, 0]
click at [423, 703] on div at bounding box center [743, 366] width 1487 height 732
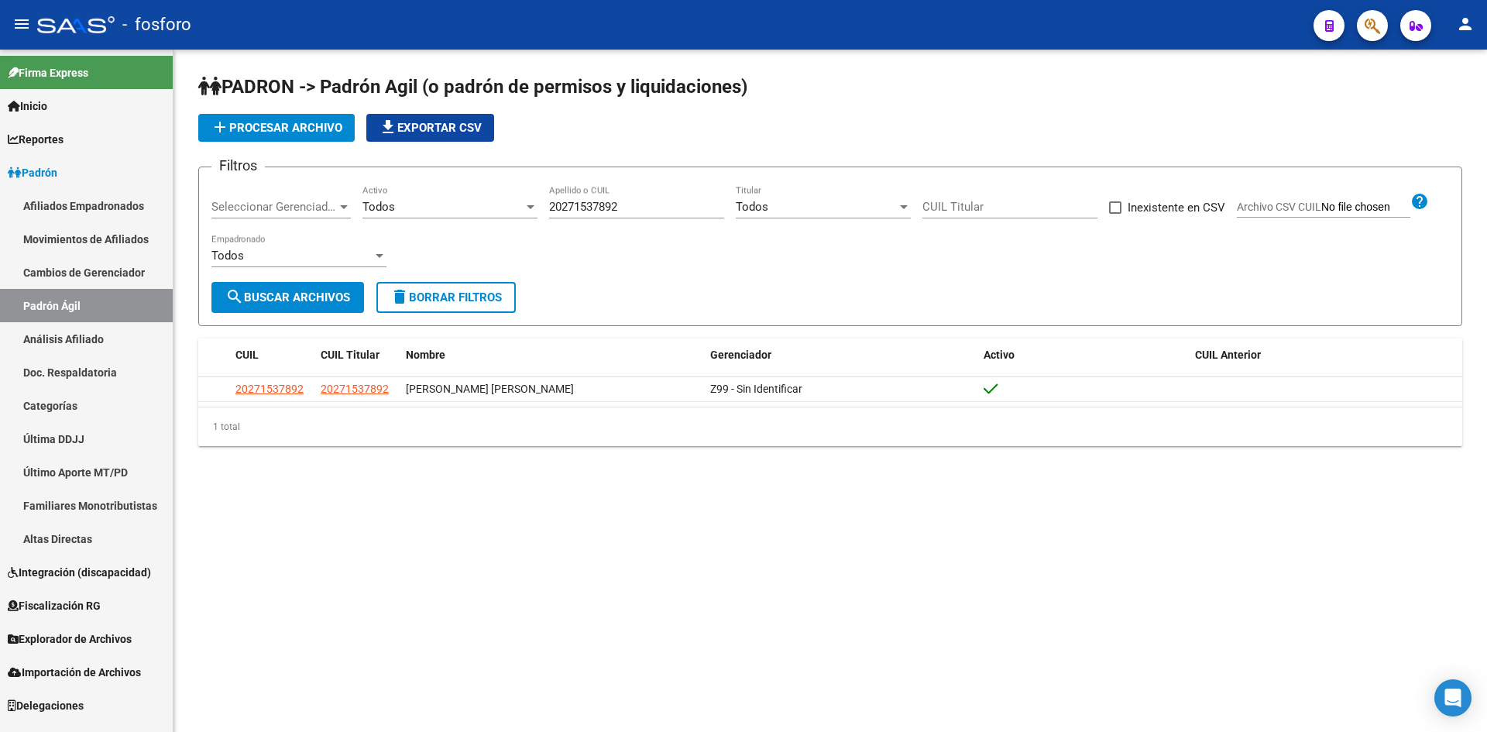
click at [72, 641] on span "Explorador de Archivos" at bounding box center [70, 639] width 124 height 17
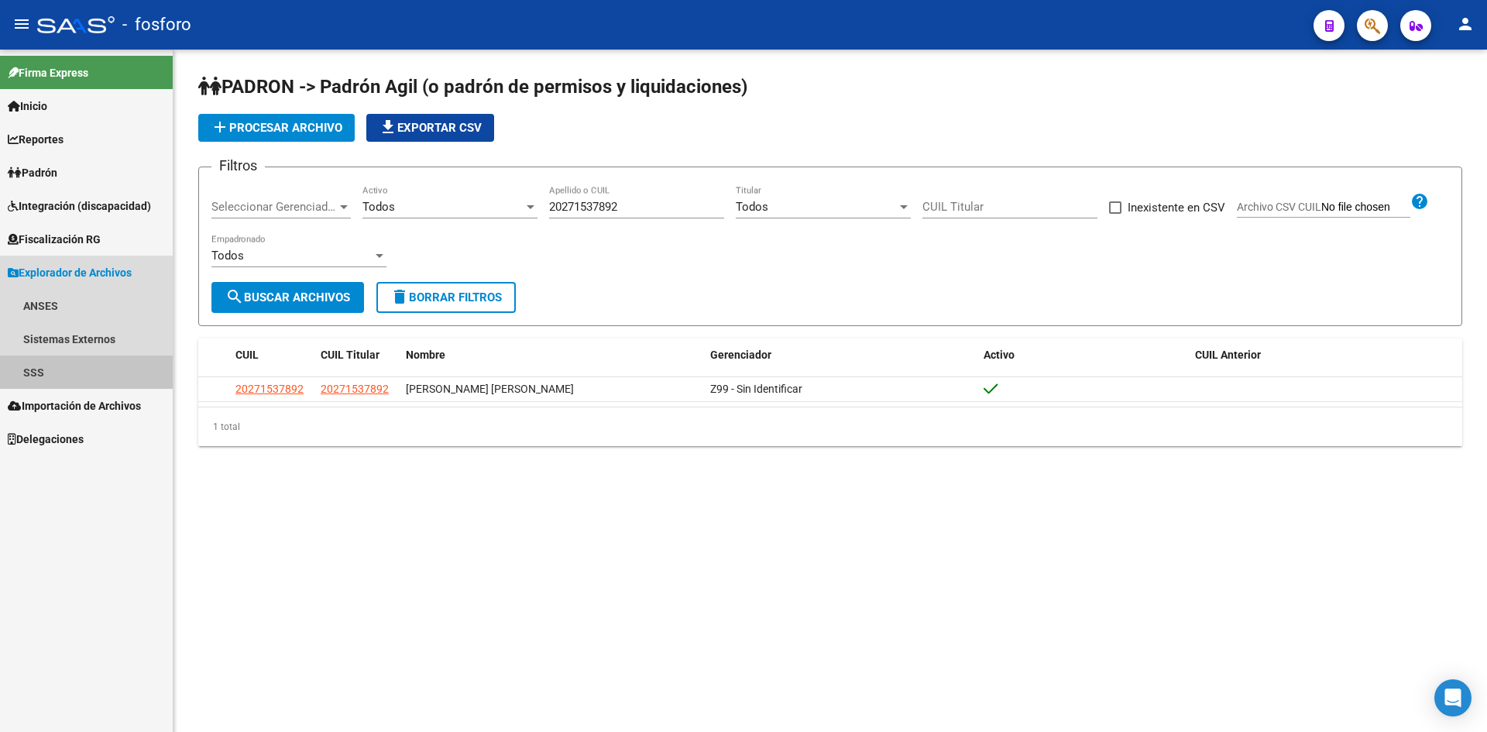
click at [30, 375] on link "SSS" at bounding box center [86, 372] width 173 height 33
click at [33, 361] on link "SSS" at bounding box center [86, 372] width 173 height 33
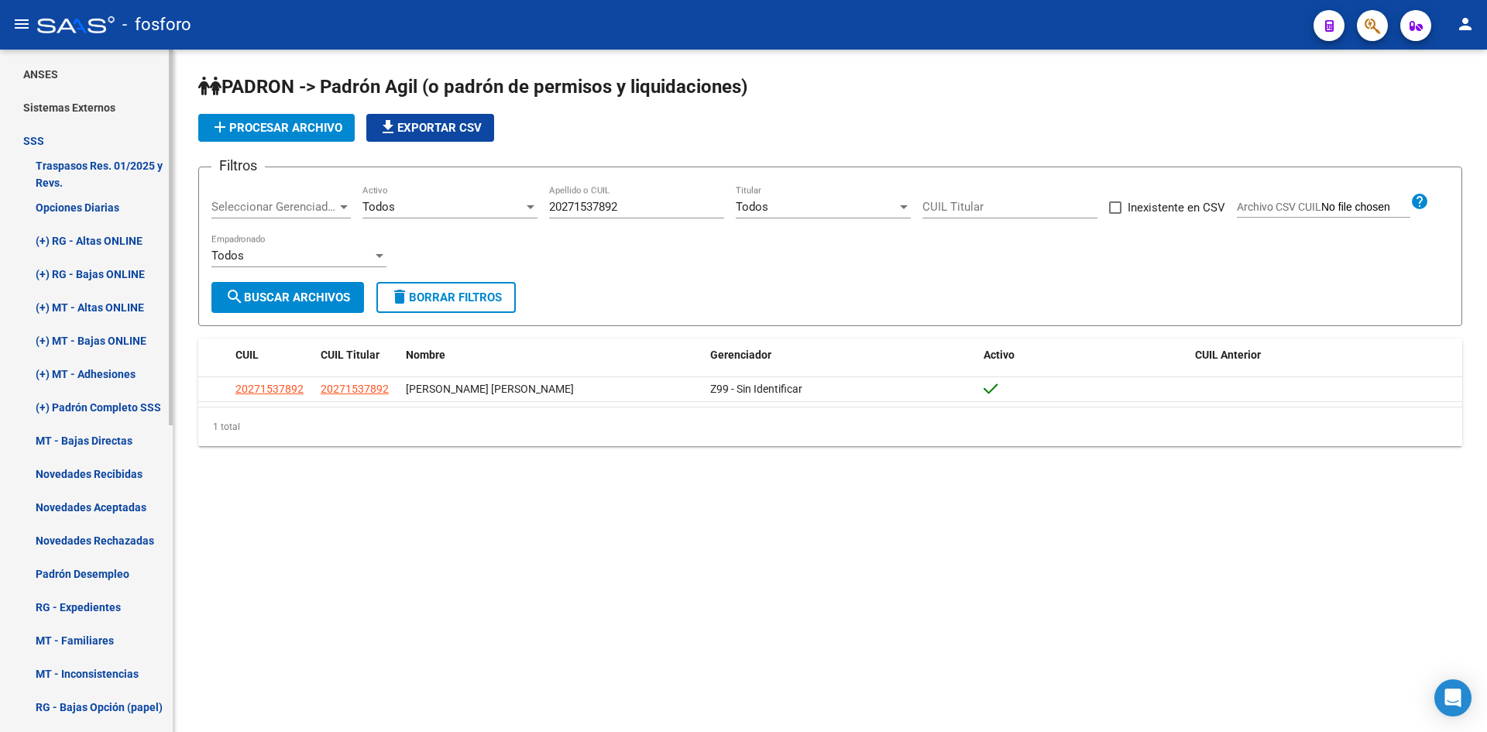
scroll to position [232, 0]
click at [119, 469] on link "Novedades Recibidas" at bounding box center [86, 472] width 173 height 33
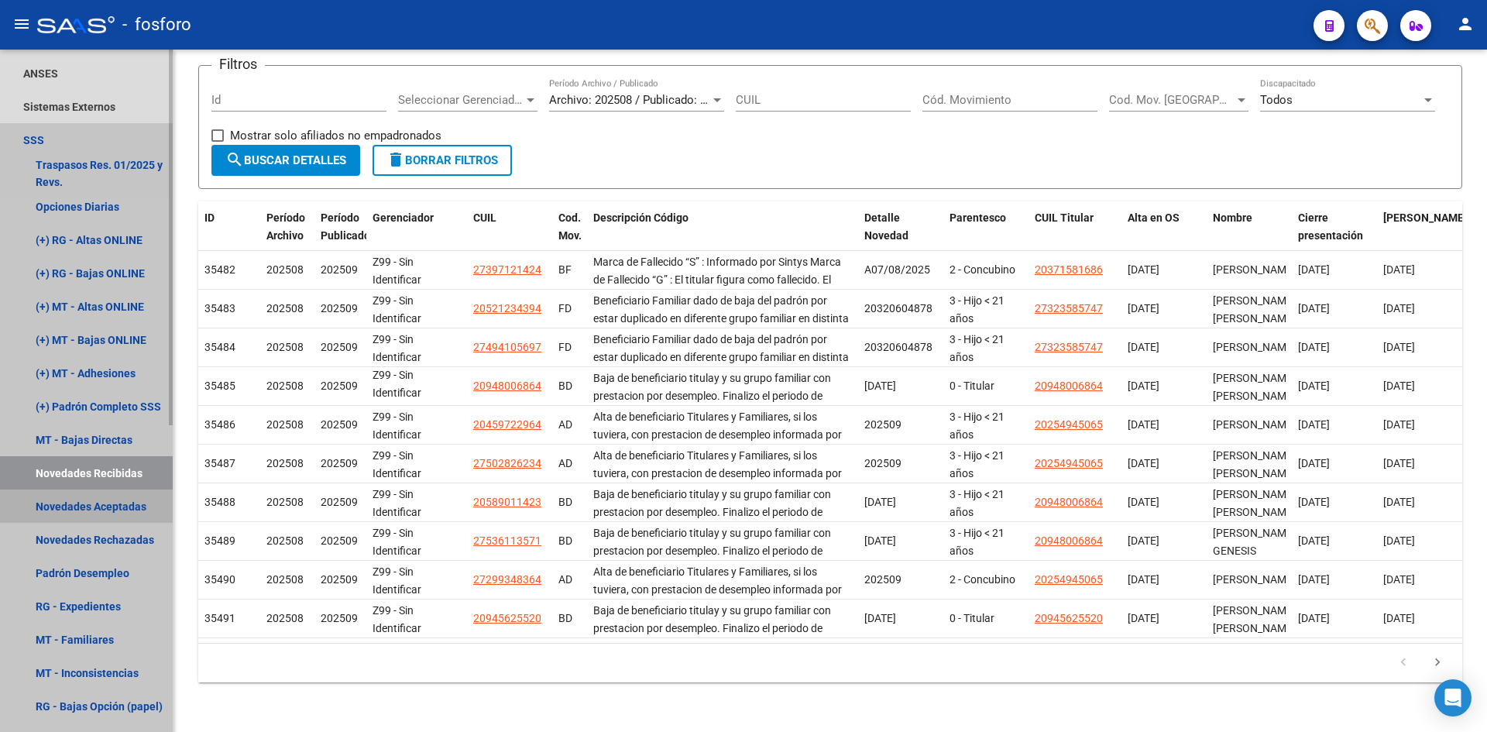
click at [125, 504] on link "Novedades Aceptadas" at bounding box center [86, 506] width 173 height 33
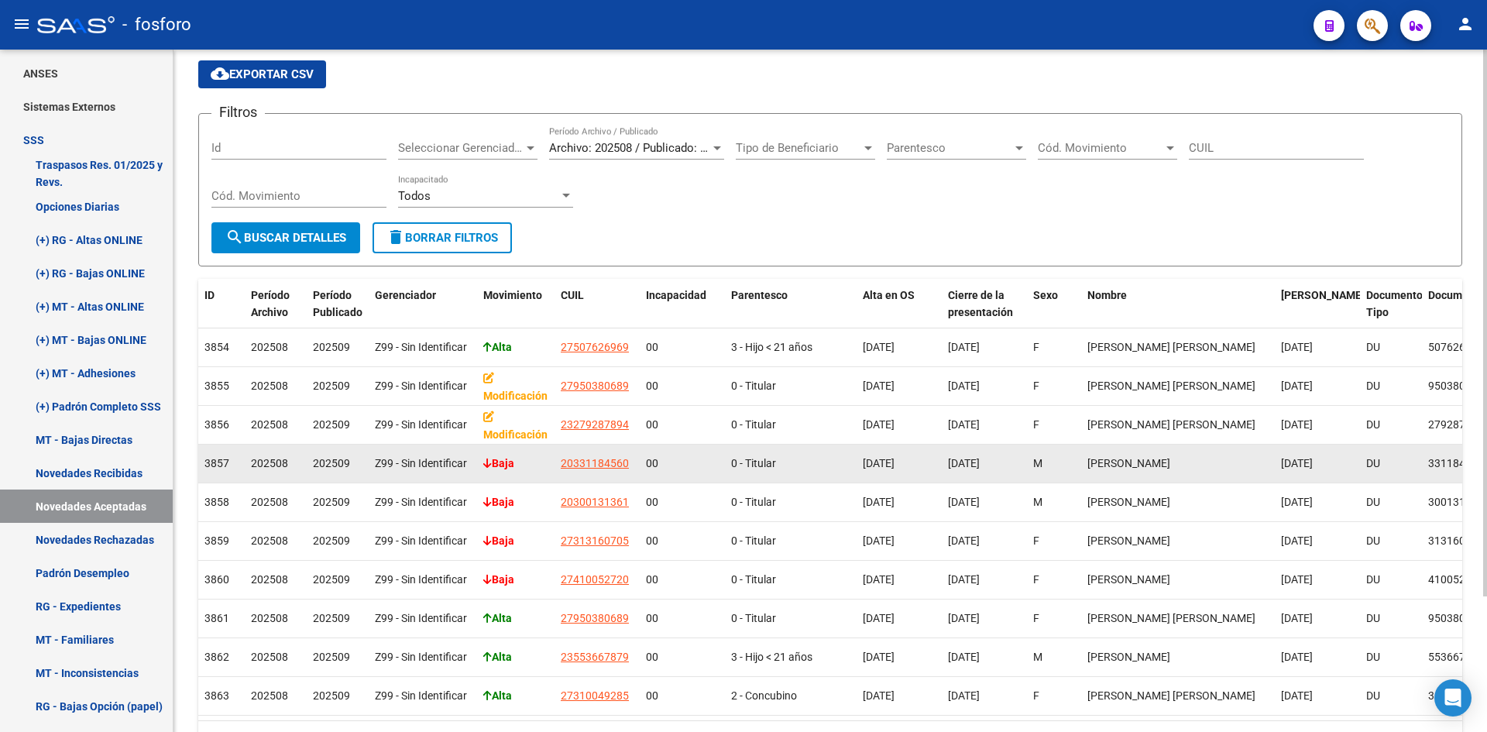
scroll to position [169, 0]
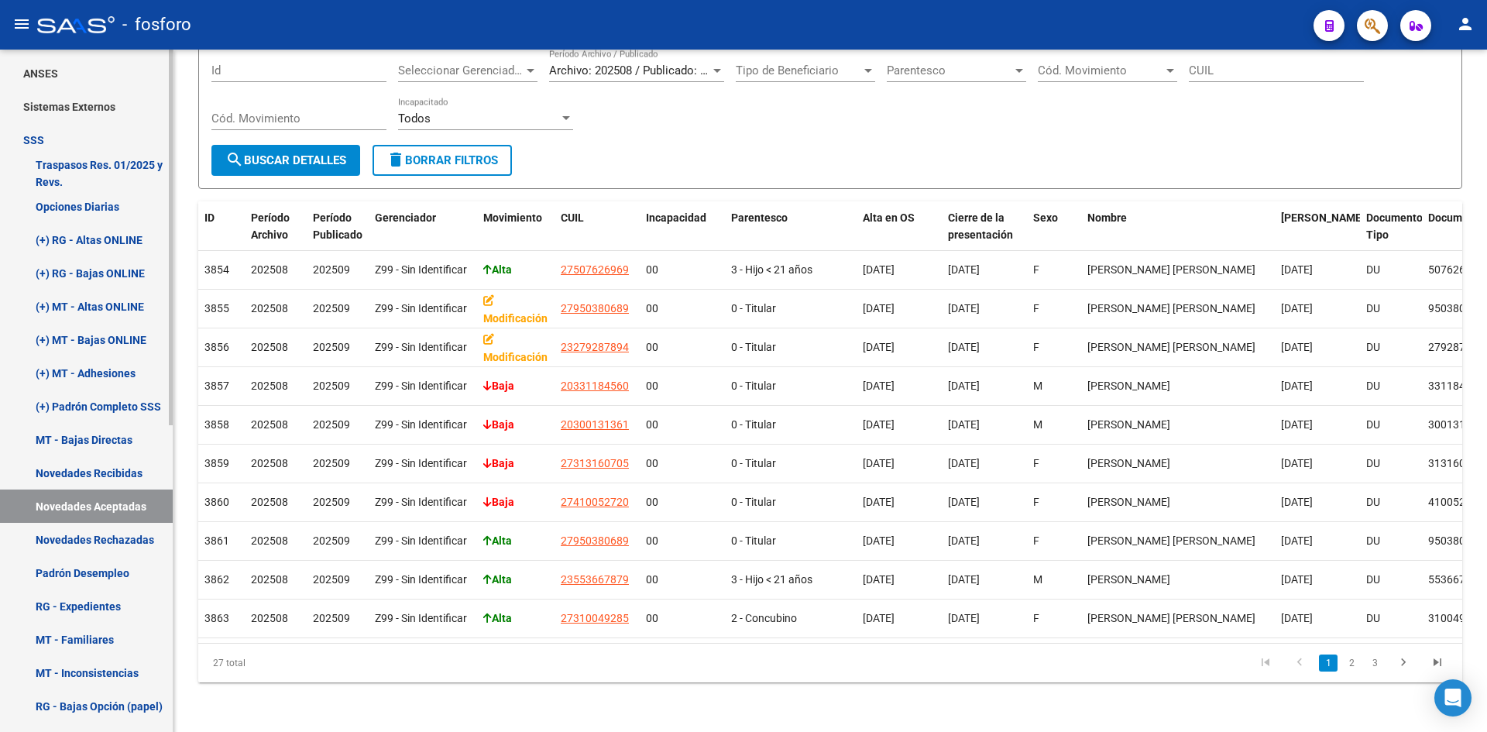
click at [93, 538] on link "Novedades Rechazadas" at bounding box center [86, 539] width 173 height 33
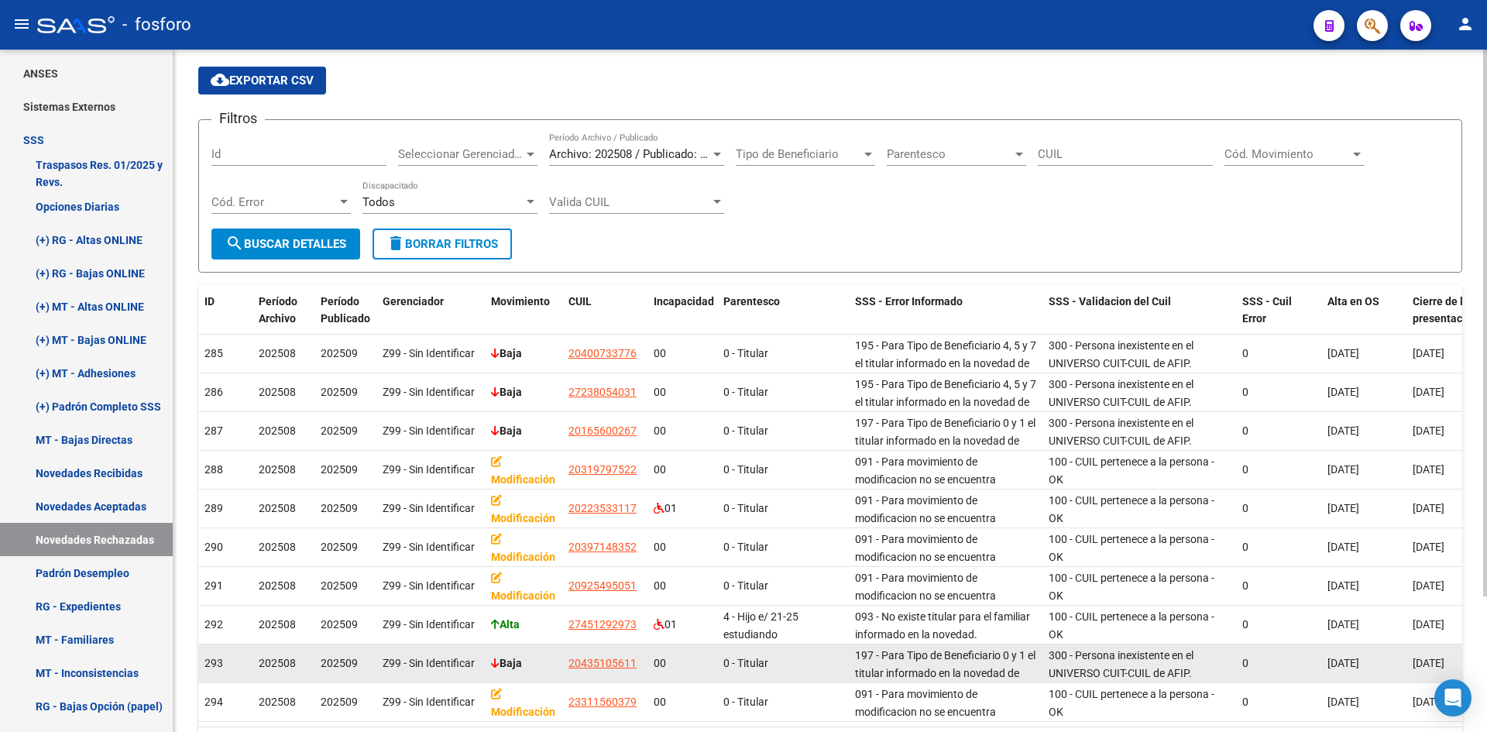
scroll to position [169, 0]
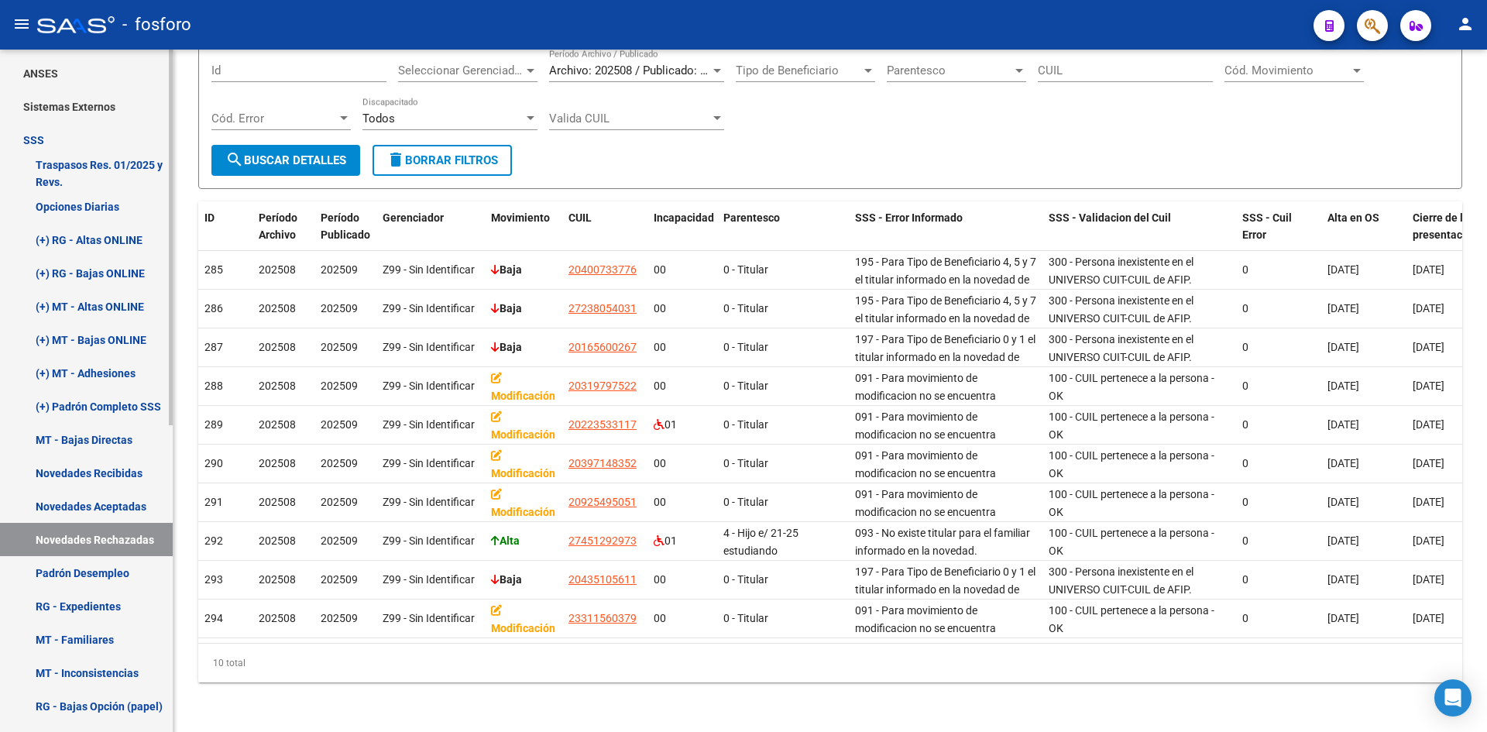
click at [104, 506] on link "Novedades Aceptadas" at bounding box center [86, 506] width 173 height 33
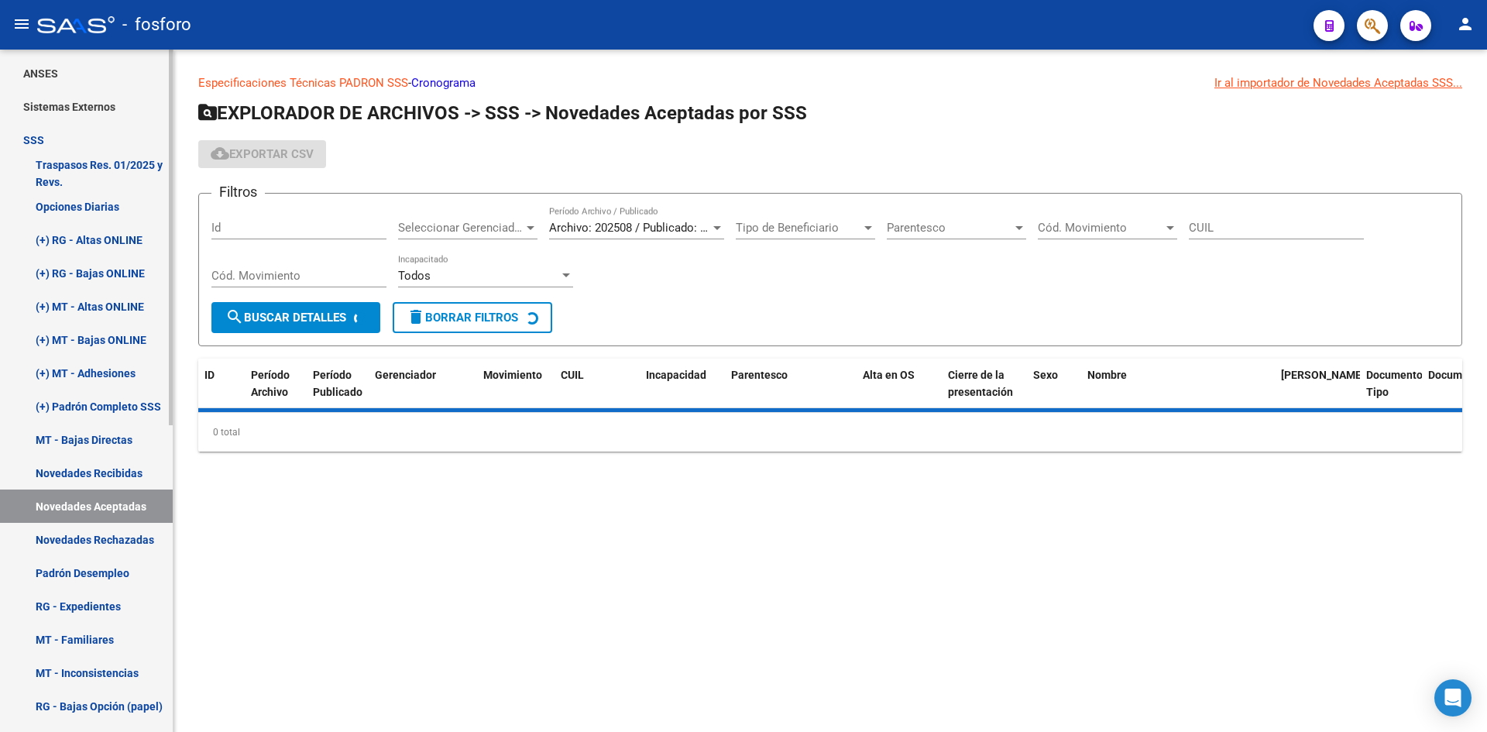
click at [108, 475] on link "Novedades Recibidas" at bounding box center [86, 472] width 173 height 33
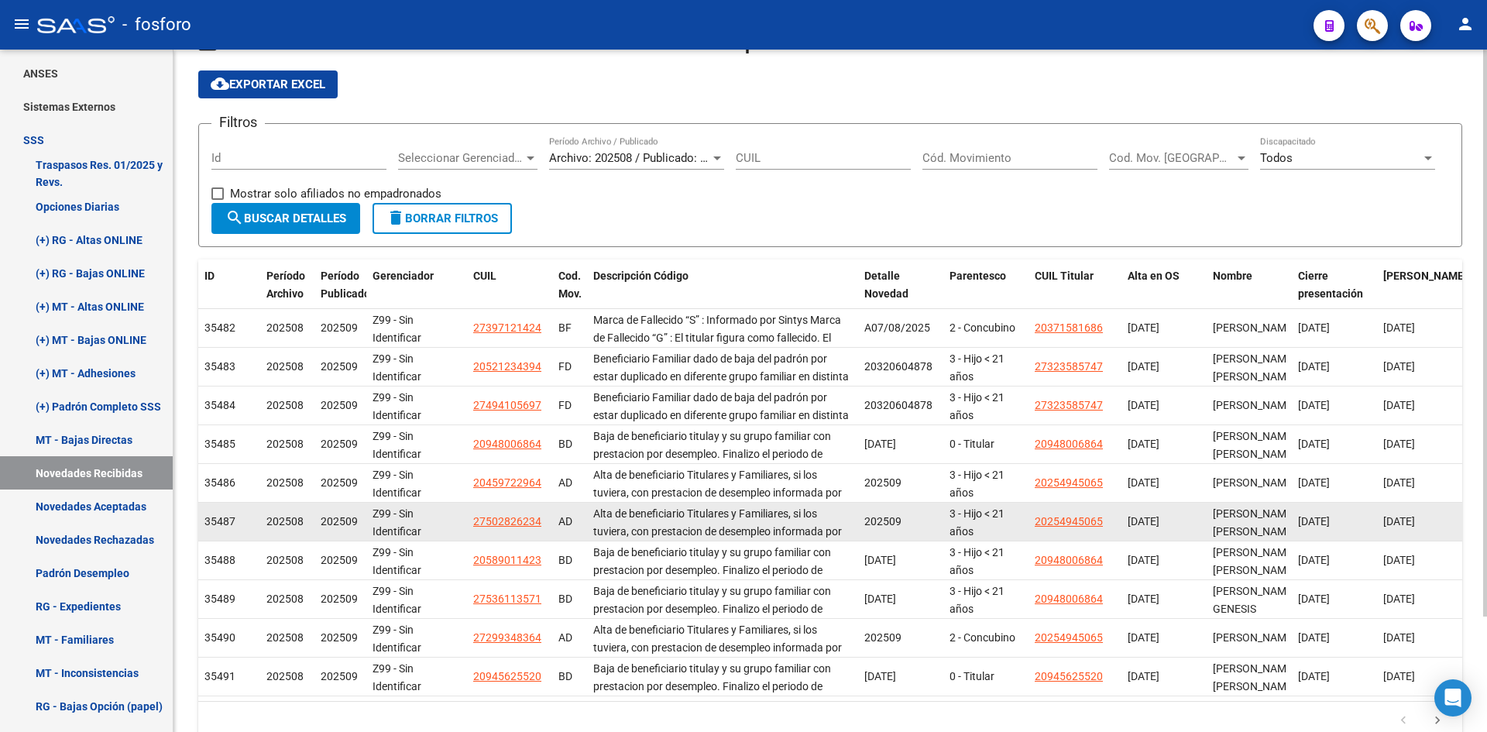
scroll to position [139, 0]
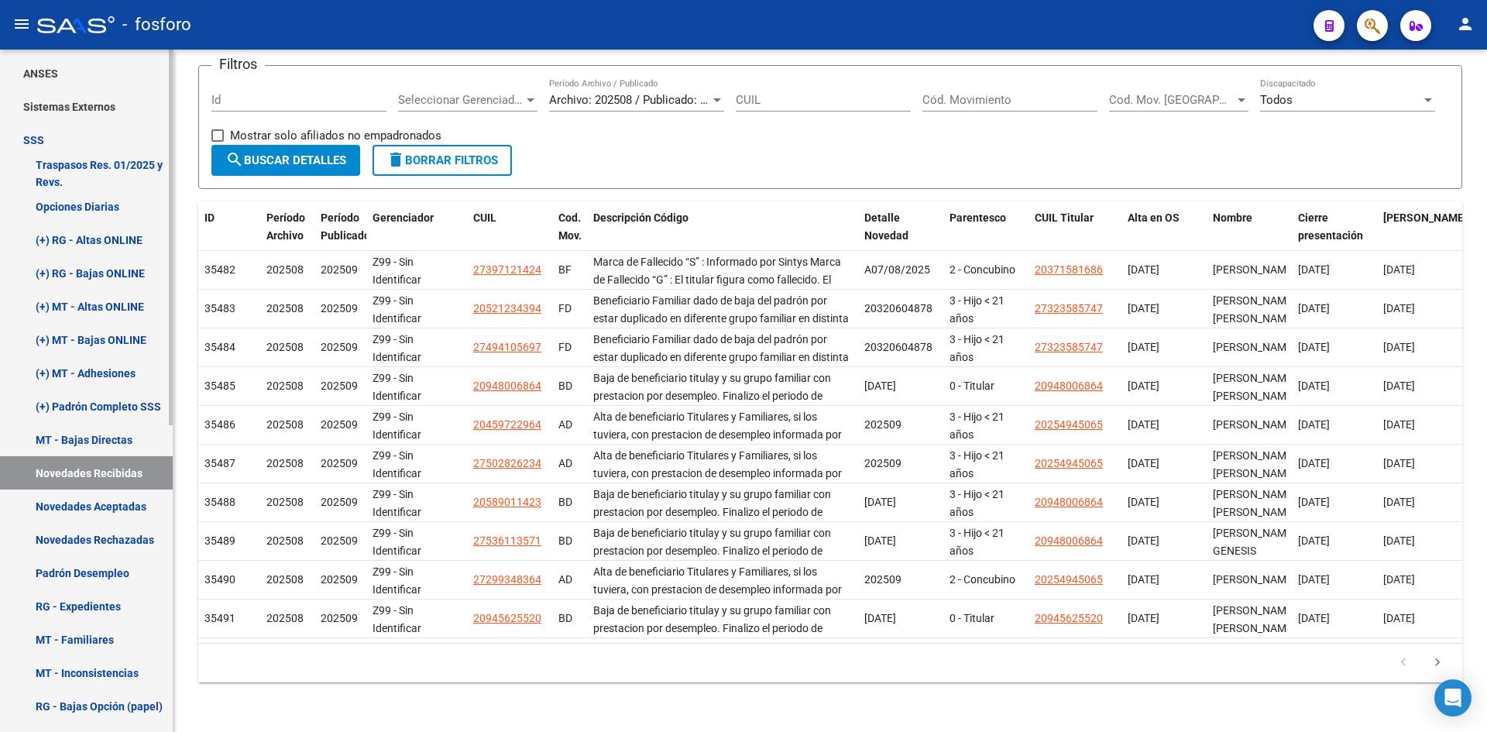
click at [122, 504] on link "Novedades Aceptadas" at bounding box center [86, 506] width 173 height 33
